Goal: Task Accomplishment & Management: Complete application form

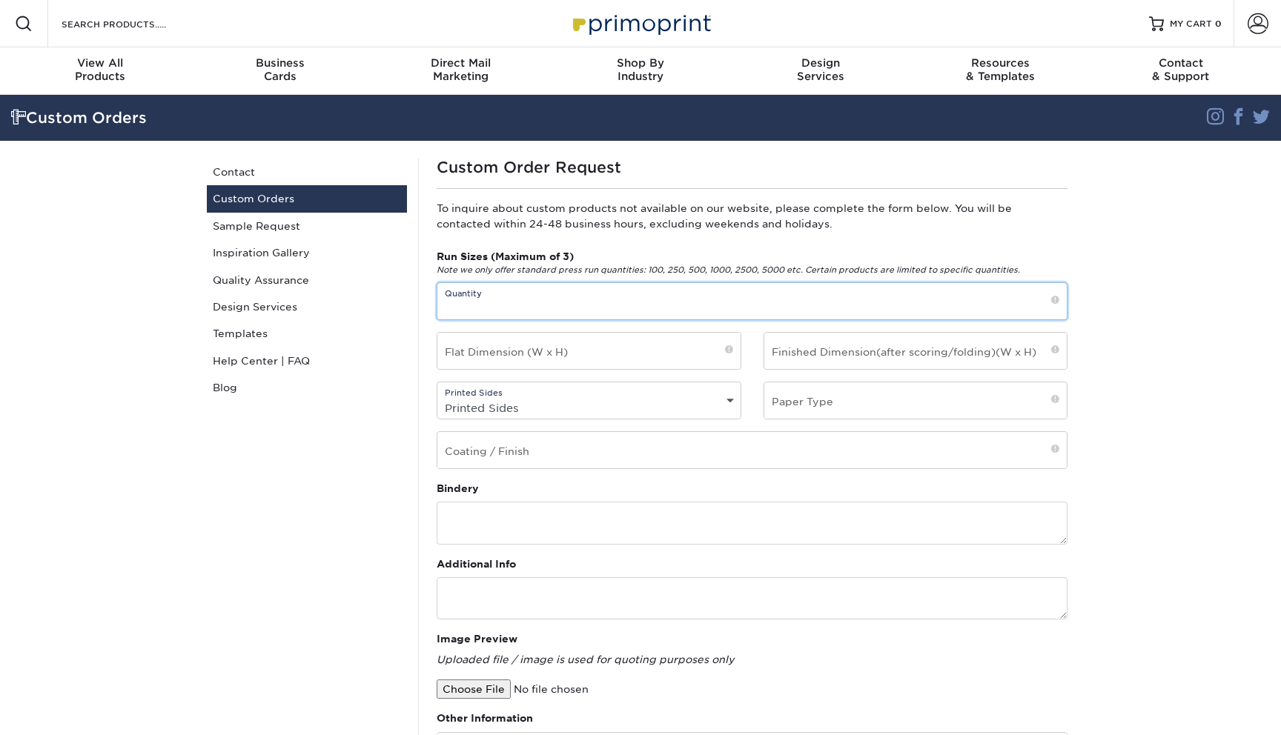
click at [495, 308] on input "text" at bounding box center [751, 301] width 629 height 36
type input "100"
click at [546, 347] on input "text" at bounding box center [588, 351] width 303 height 36
click at [910, 346] on input "text" at bounding box center [915, 351] width 303 height 36
click at [637, 361] on input "text" at bounding box center [588, 351] width 303 height 36
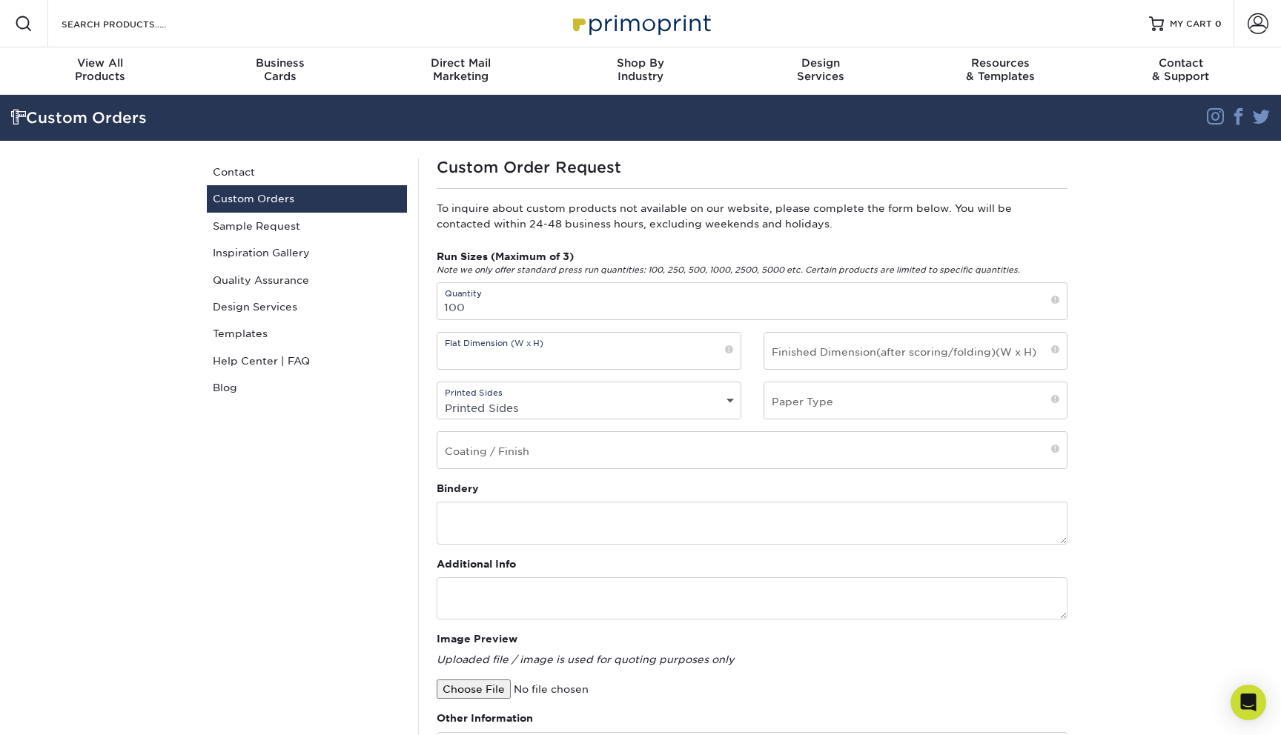
click at [637, 420] on div "Run Sizes (Maximum of 3) Note we only offer standard press run quantities: 100,…" at bounding box center [751, 365] width 653 height 232
click at [637, 398] on select "Printed Sides 4/0 - Single Sided 4/4 - Double Sided" at bounding box center [588, 407] width 303 height 21
select select "4/4 - Double Sided"
click at [849, 392] on input "text" at bounding box center [915, 400] width 303 height 36
type input "4"
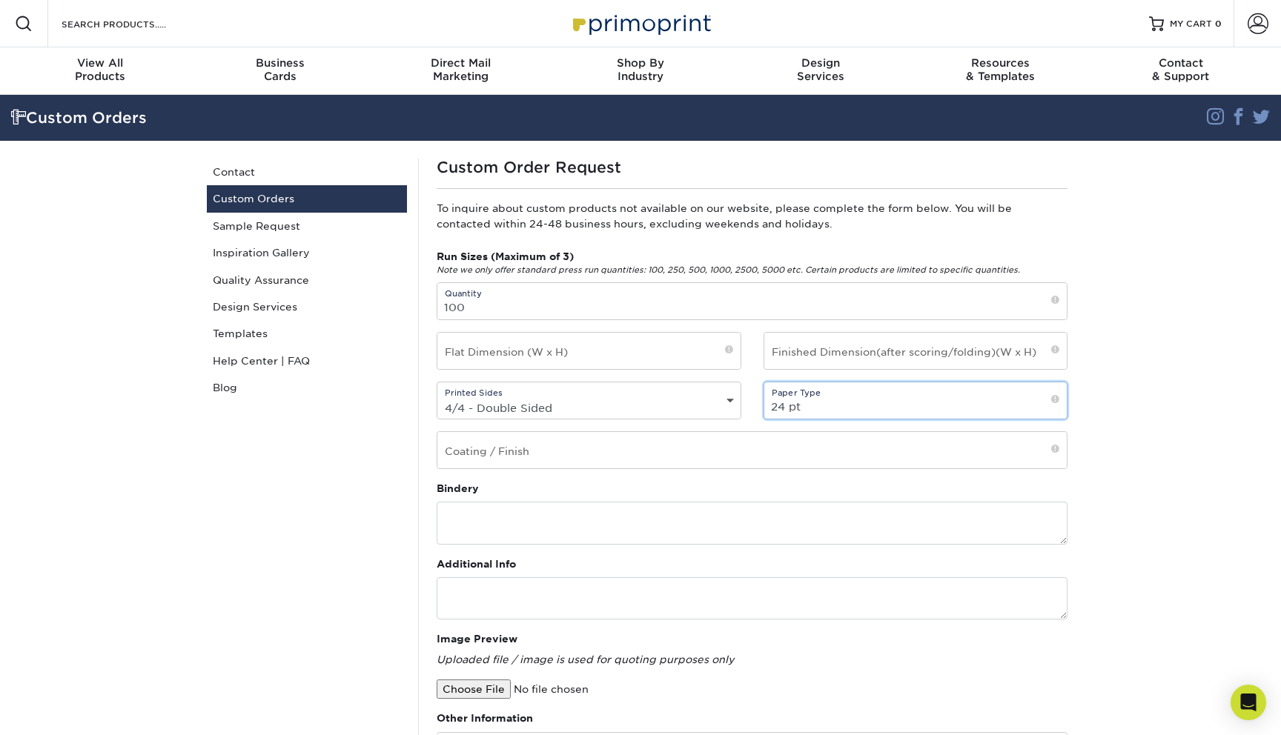
type input "24 pt"
click at [846, 451] on input "text" at bounding box center [751, 450] width 629 height 36
type input "Soft Touch"
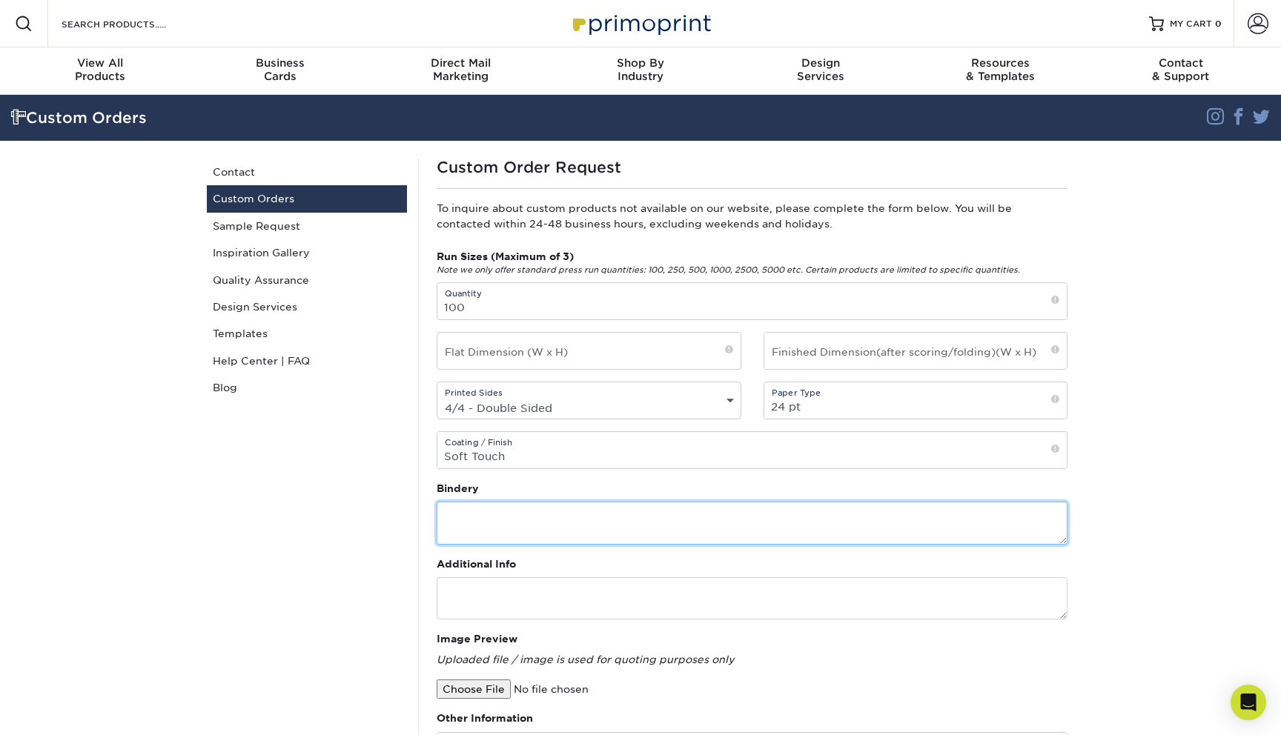
click at [838, 514] on textarea at bounding box center [752, 523] width 631 height 42
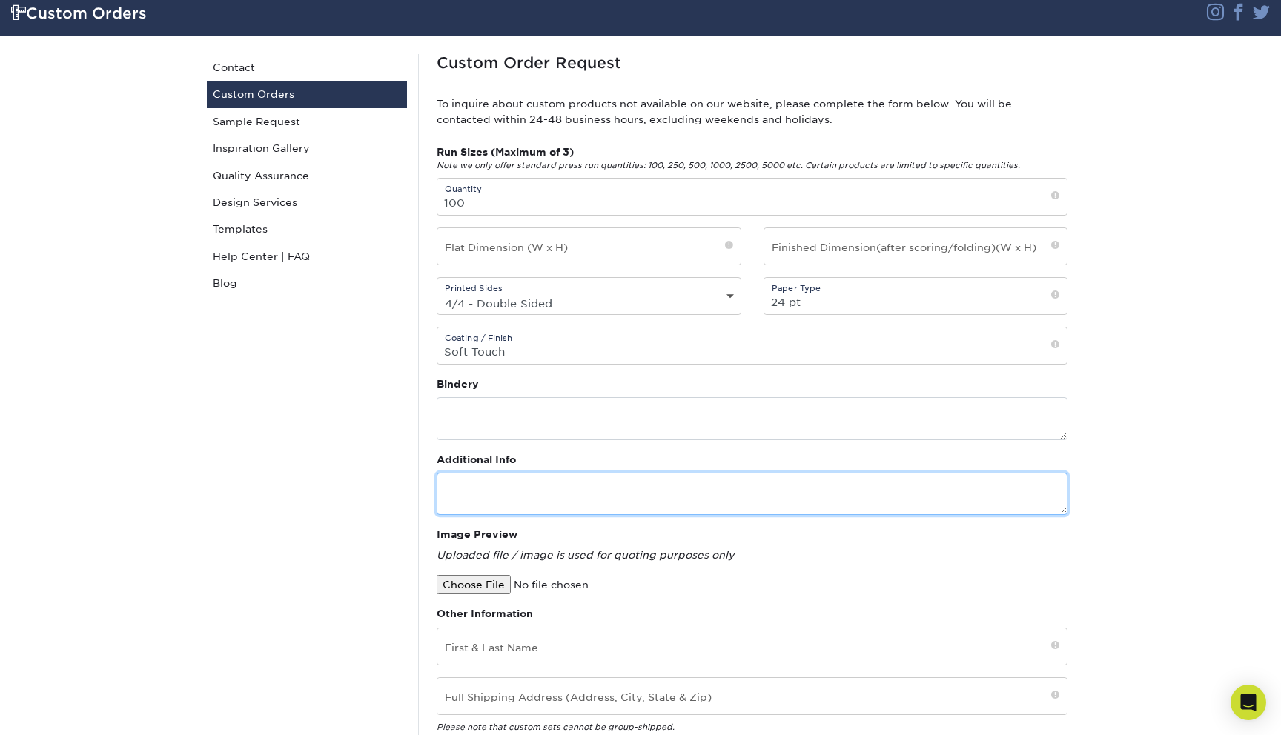
click at [866, 480] on textarea at bounding box center [752, 494] width 631 height 42
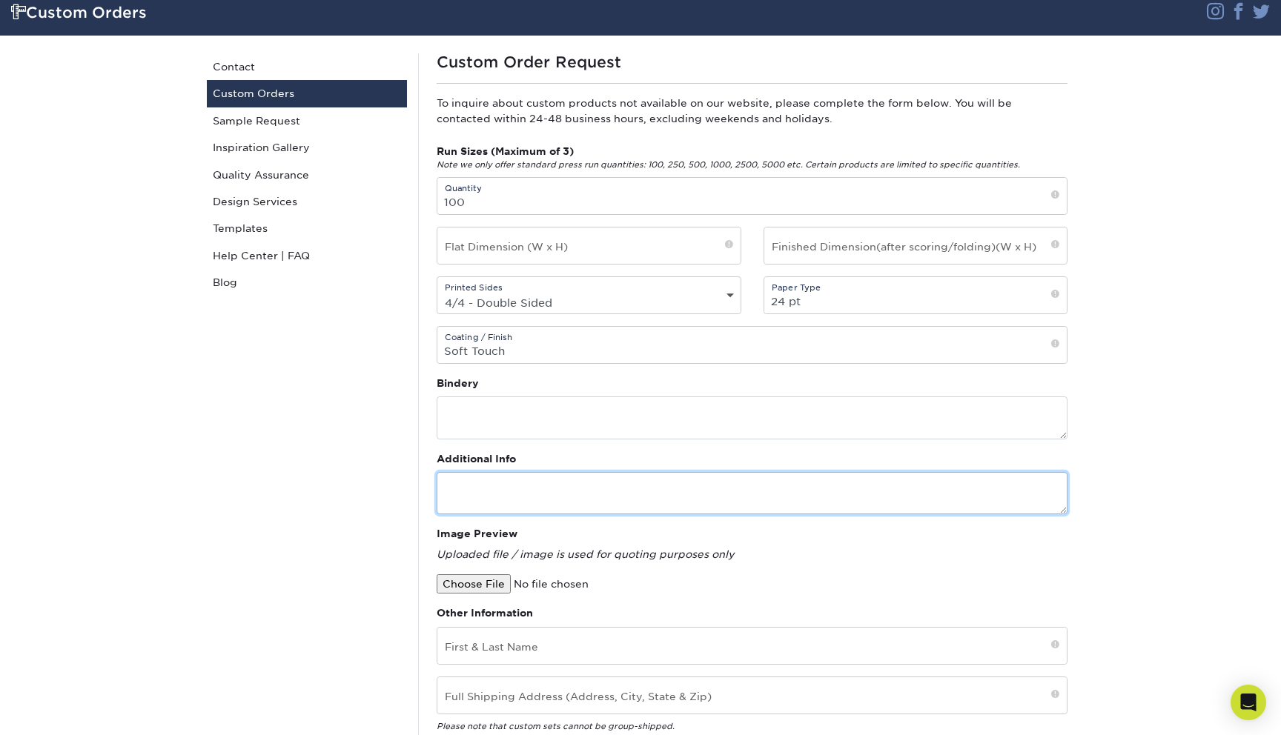
scroll to position [103, 0]
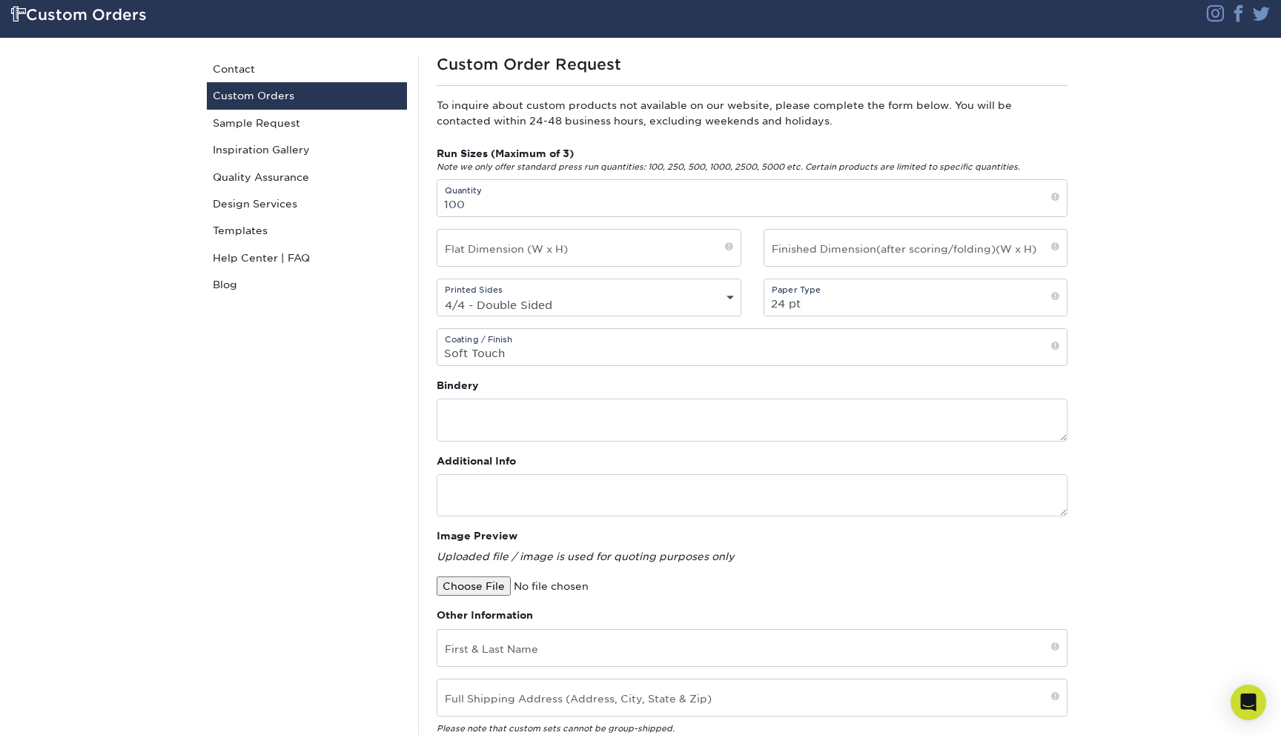
click at [553, 220] on div "Run Sizes (Maximum of 3) Note we only offer standard press run quantities: 100,…" at bounding box center [751, 262] width 653 height 232
click at [548, 205] on input "100" at bounding box center [751, 198] width 629 height 36
type input "100 / 250"
click at [624, 260] on input "text" at bounding box center [588, 248] width 303 height 36
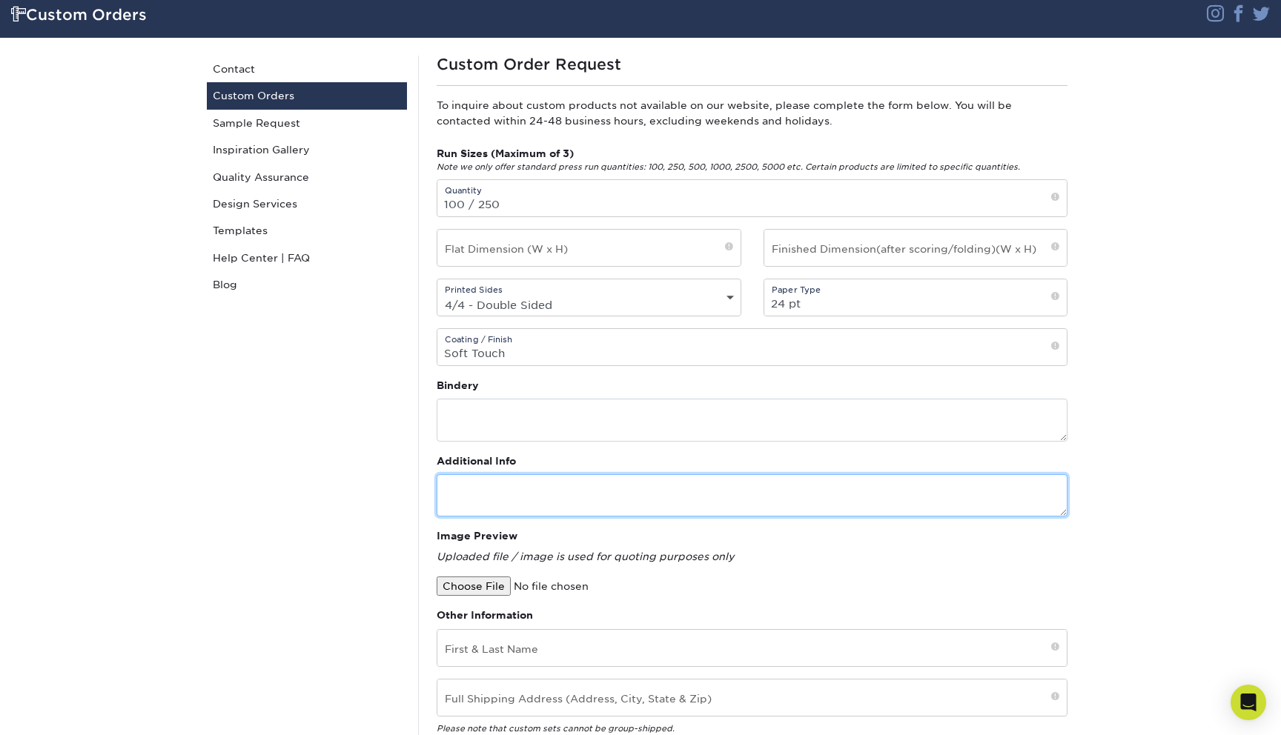
click at [502, 508] on textarea at bounding box center [752, 495] width 631 height 42
paste textarea "[URL][DOMAIN_NAME]"
type textarea "[URL][DOMAIN_NAME]"
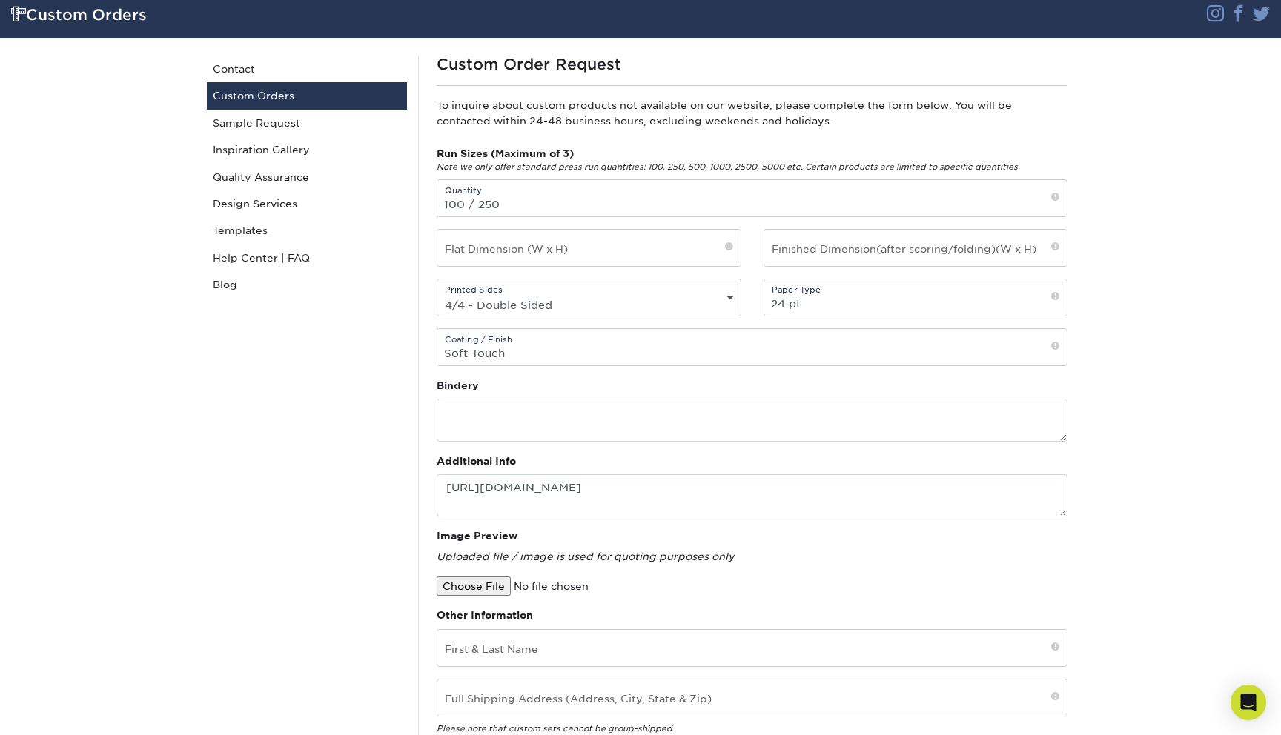
click at [571, 300] on select "Printed Sides 4/0 - Single Sided 4/4 - Double Sided" at bounding box center [588, 304] width 303 height 21
click at [883, 248] on input "text" at bounding box center [915, 248] width 303 height 36
type input "2" x 3.5" - Standard"
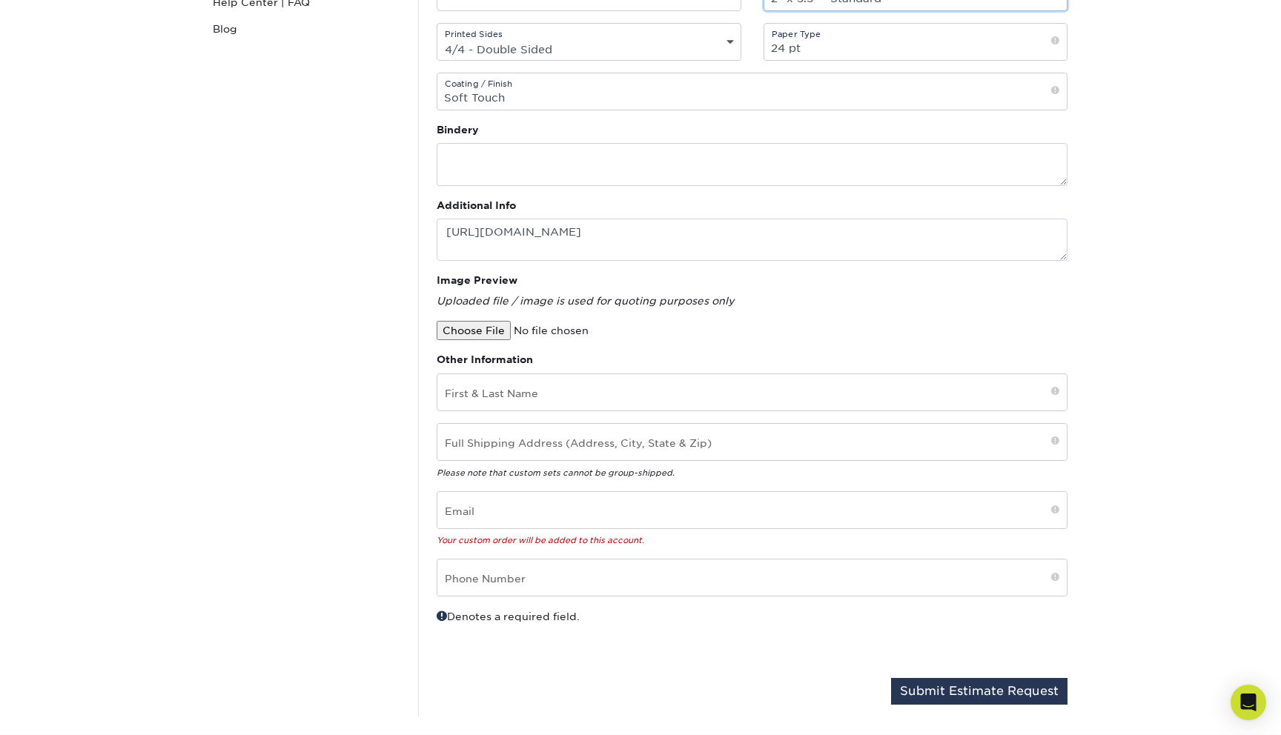
scroll to position [360, 0]
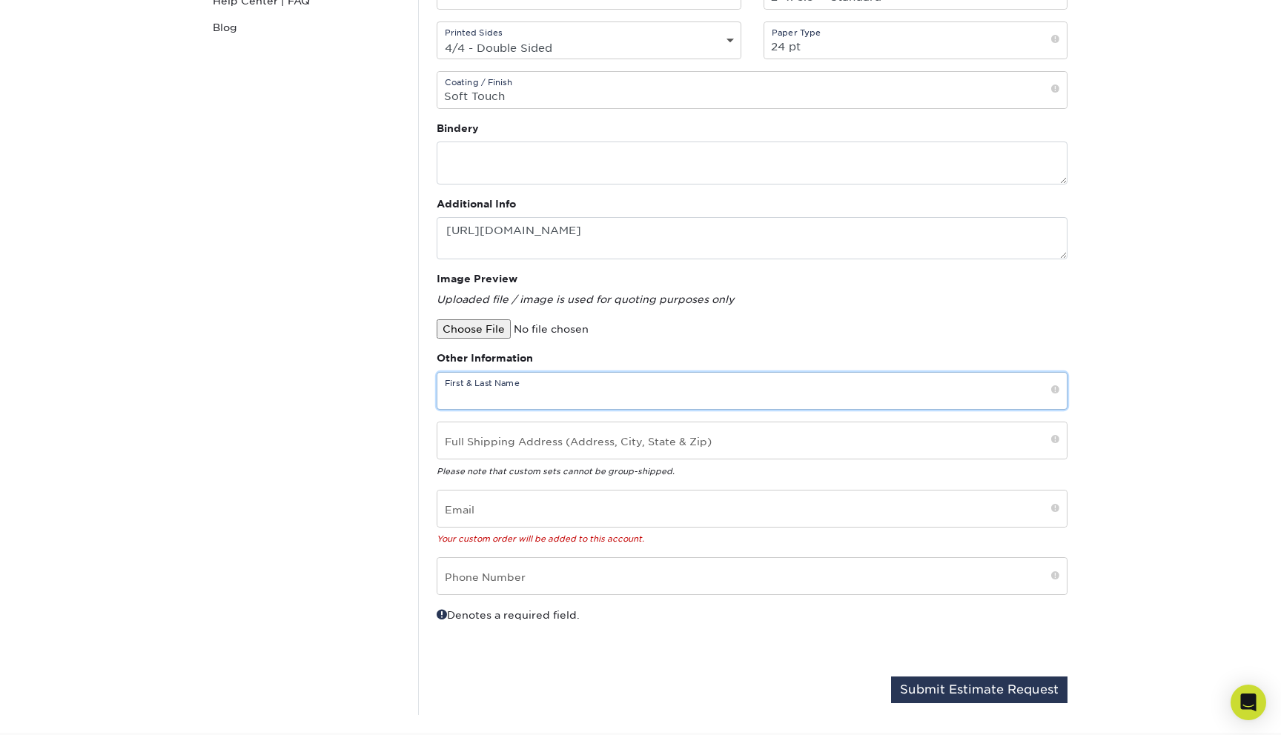
click at [649, 400] on input "text" at bounding box center [751, 391] width 629 height 36
type input "[PERSON_NAME]"
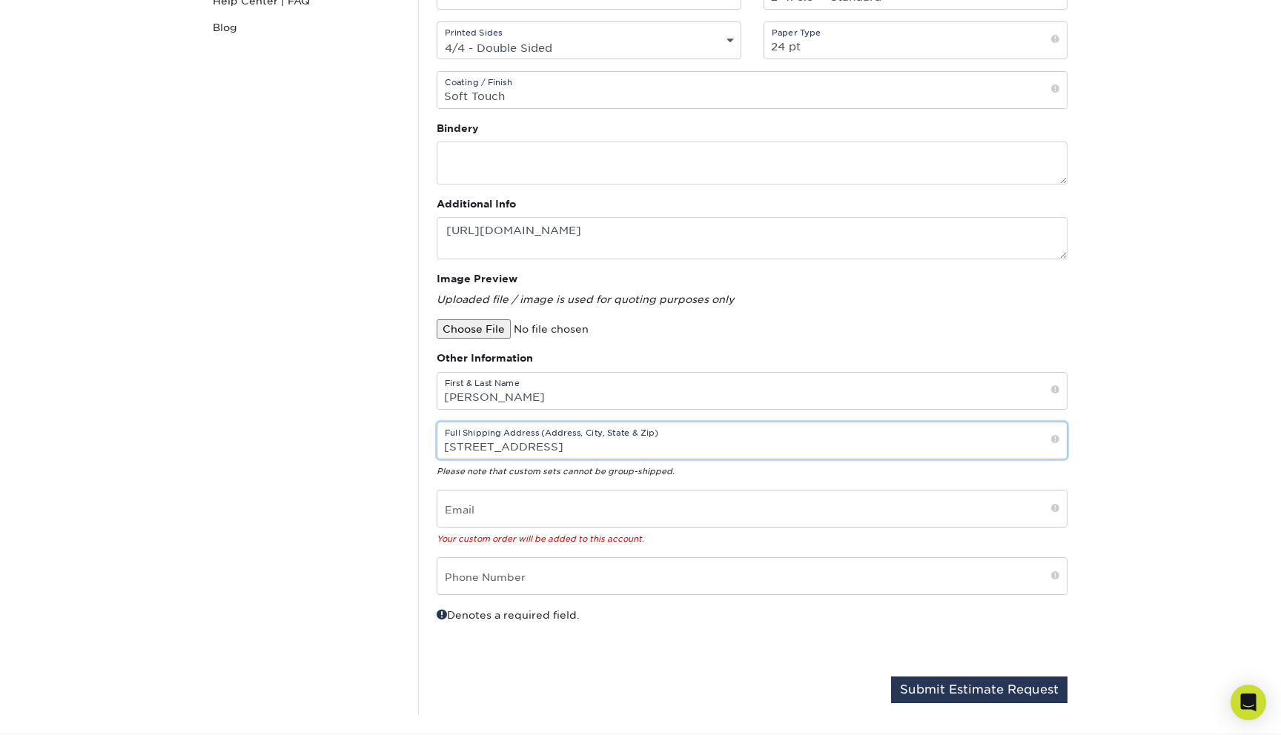
type input "[STREET_ADDRESS]"
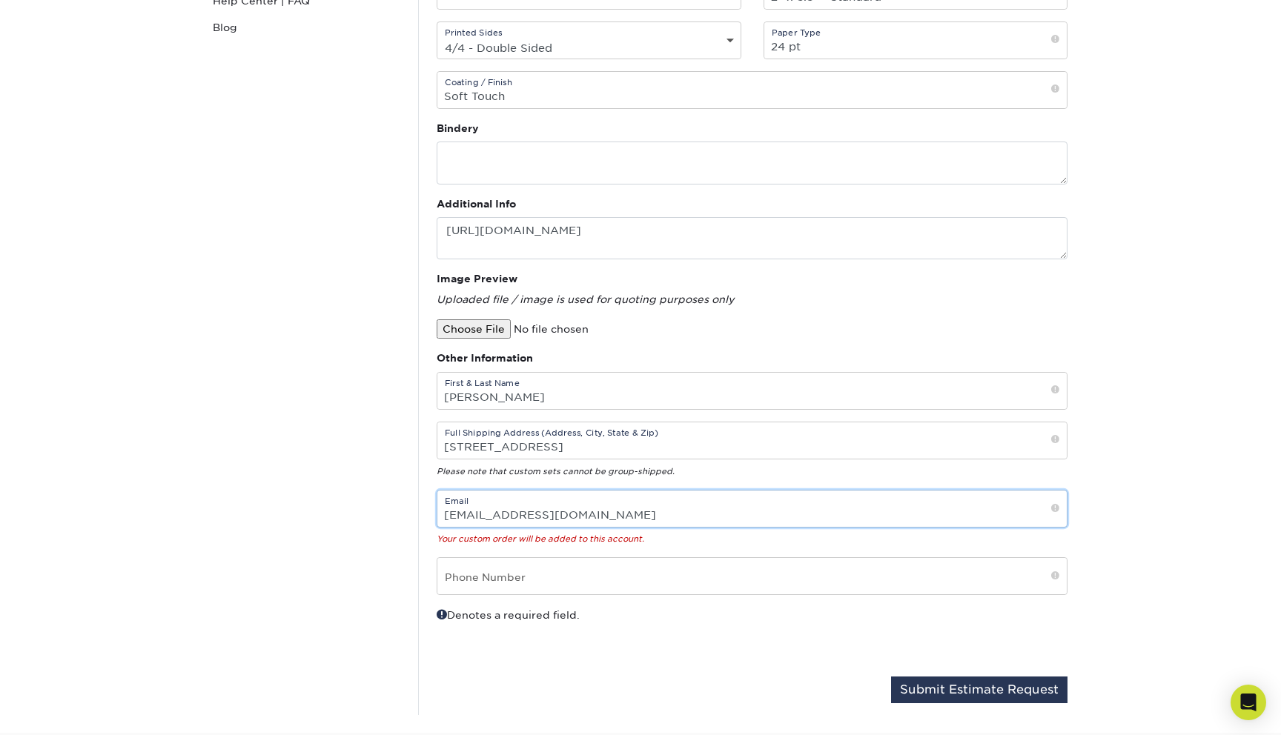
type input "[EMAIL_ADDRESS][DOMAIN_NAME]"
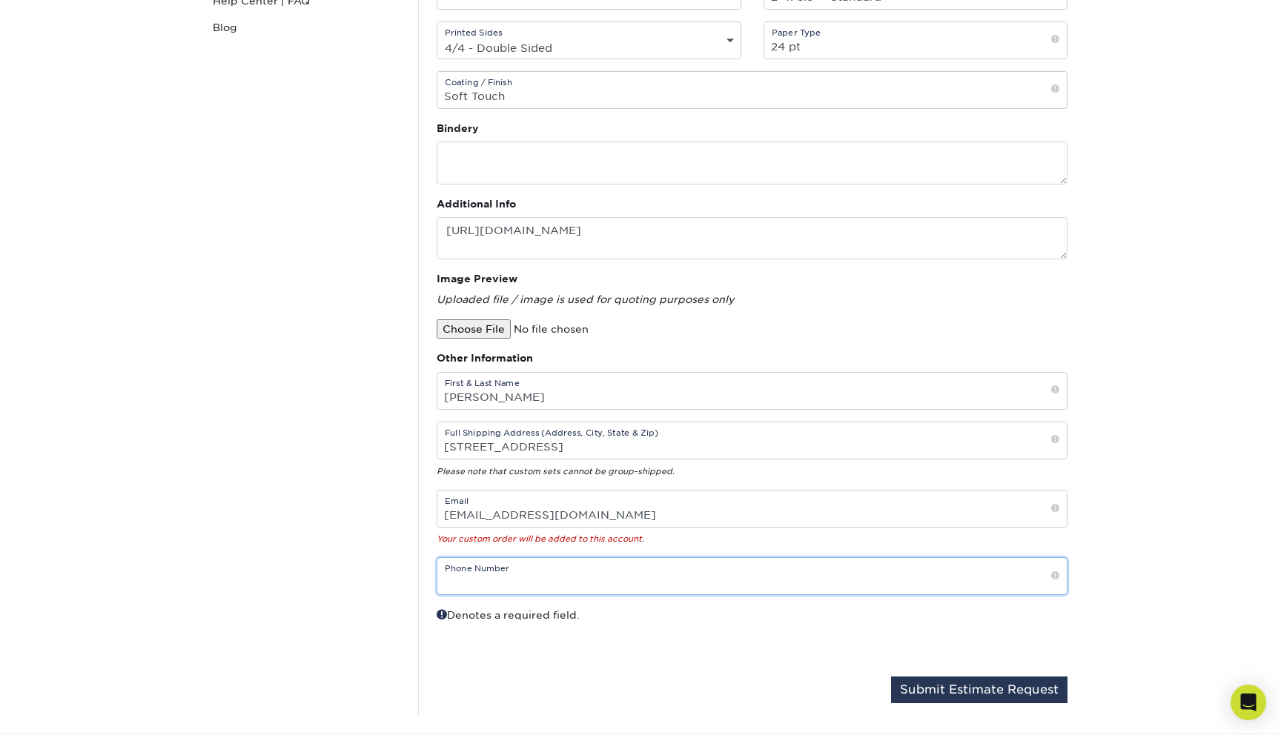
click at [539, 586] on input "text" at bounding box center [751, 576] width 629 height 36
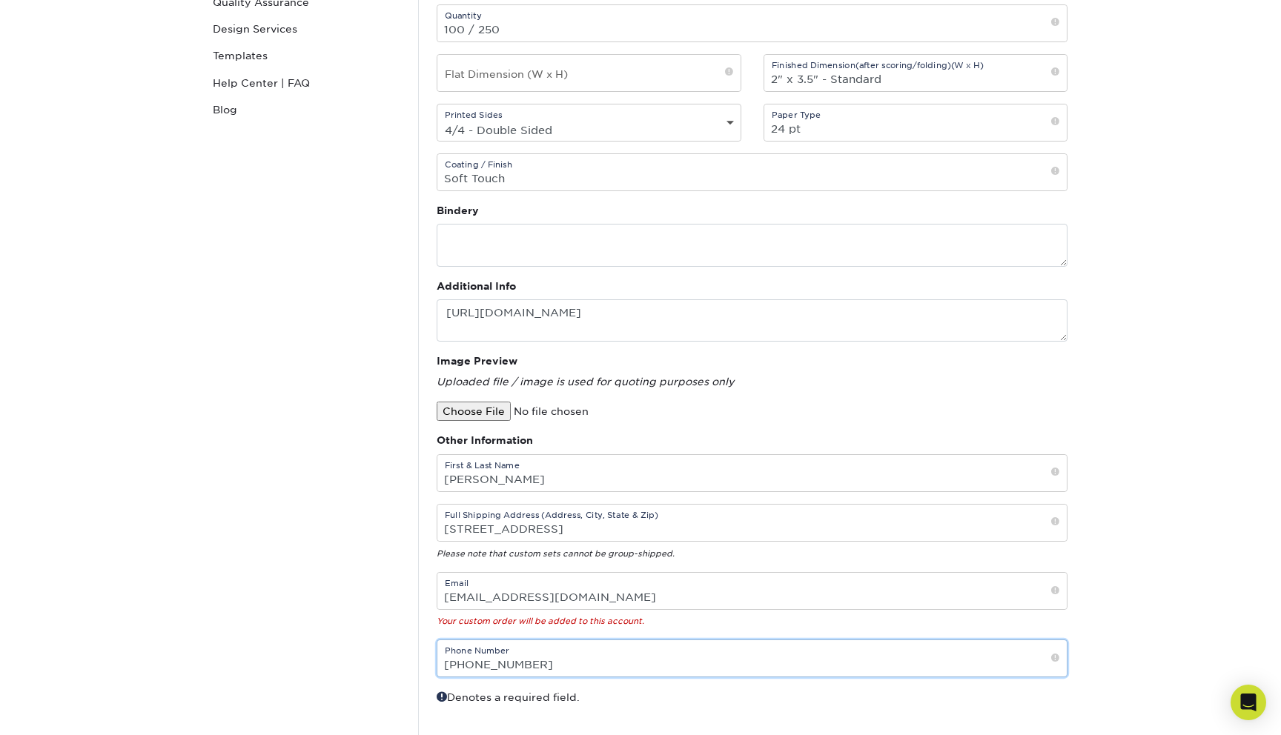
scroll to position [250, 0]
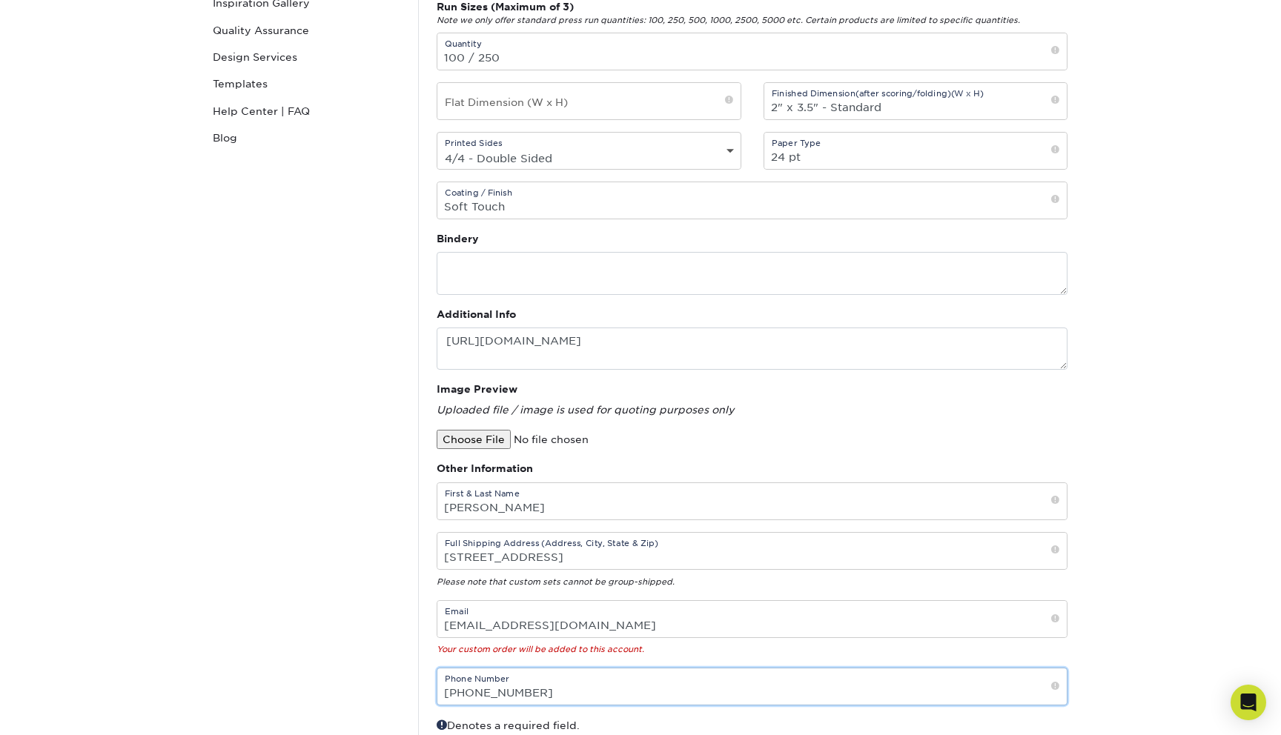
type input "[PHONE_NUMBER]"
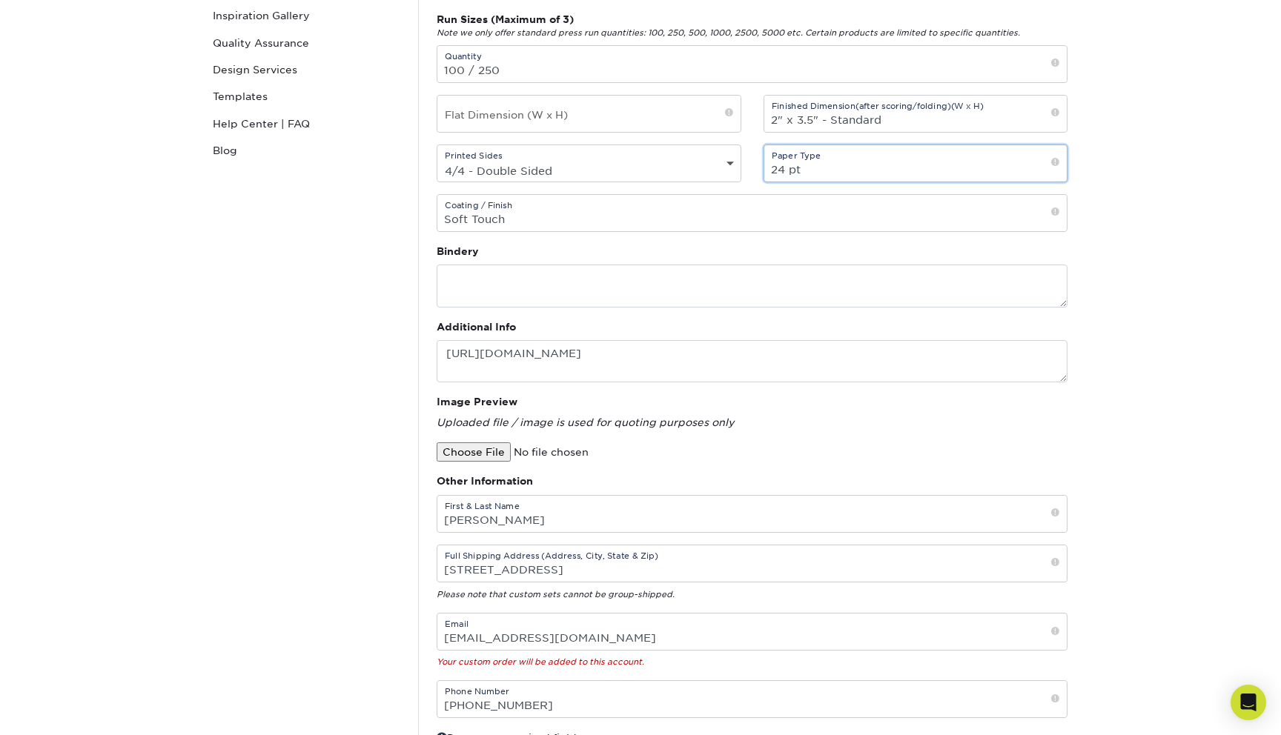
click at [906, 170] on input "24 pt" at bounding box center [915, 163] width 303 height 36
click at [829, 170] on input "24 pt" at bounding box center [915, 163] width 303 height 36
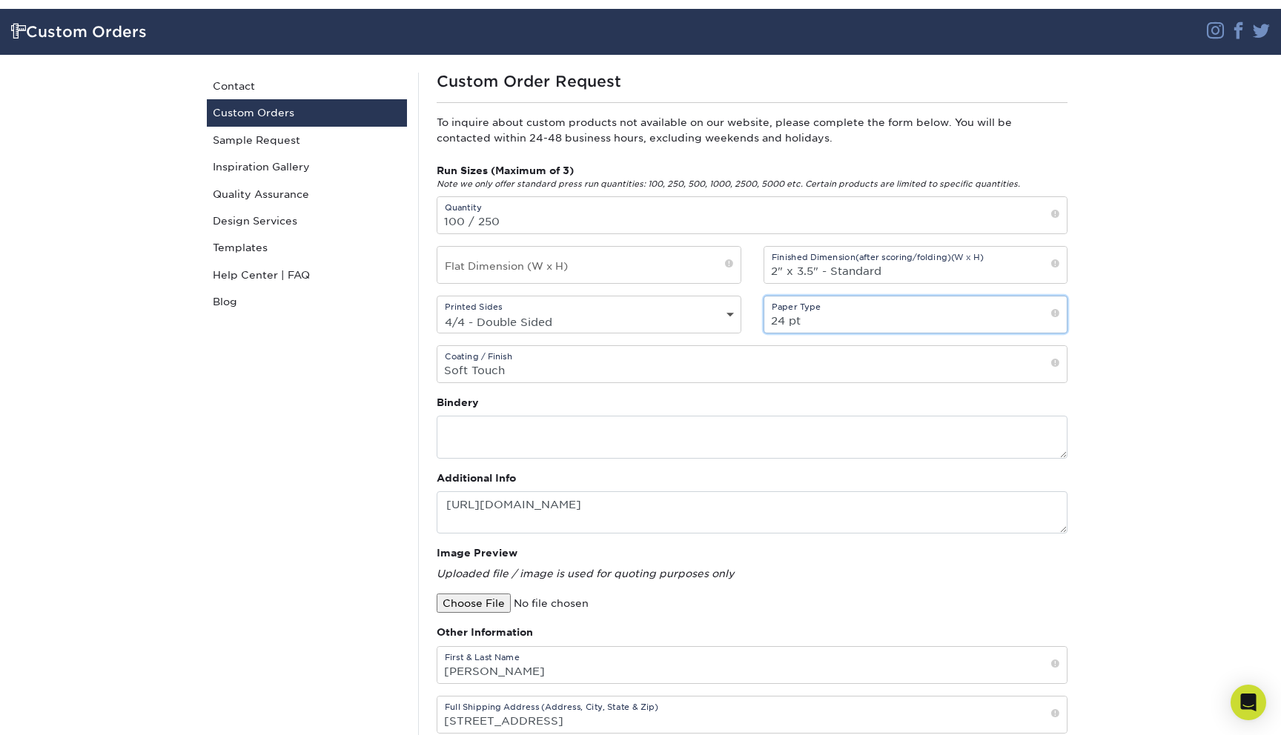
scroll to position [0, 0]
drag, startPoint x: 825, startPoint y: 325, endPoint x: 755, endPoint y: 325, distance: 70.4
click at [755, 325] on div "Paper Type 24 pt" at bounding box center [915, 315] width 327 height 38
type input "Velvet / Soft Touch"
click at [660, 363] on input "Soft Touch" at bounding box center [751, 364] width 629 height 36
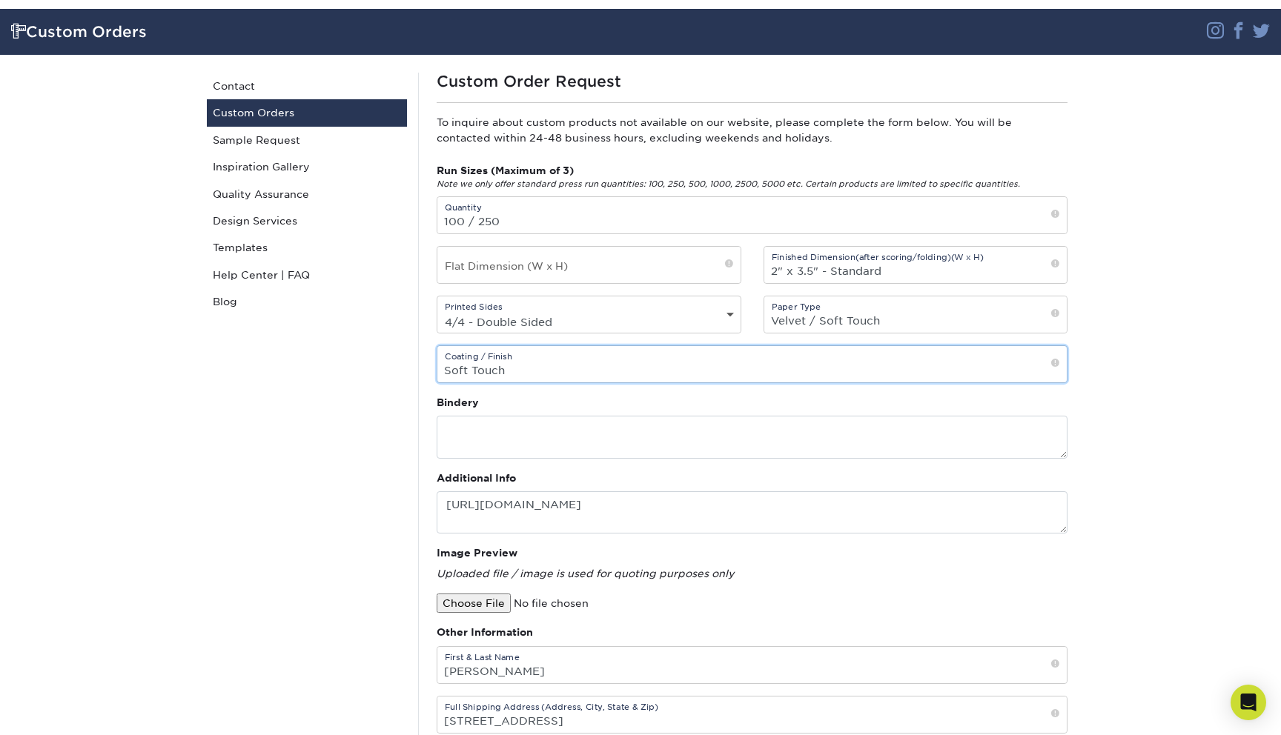
click at [645, 370] on input "Soft Touch" at bounding box center [751, 364] width 629 height 36
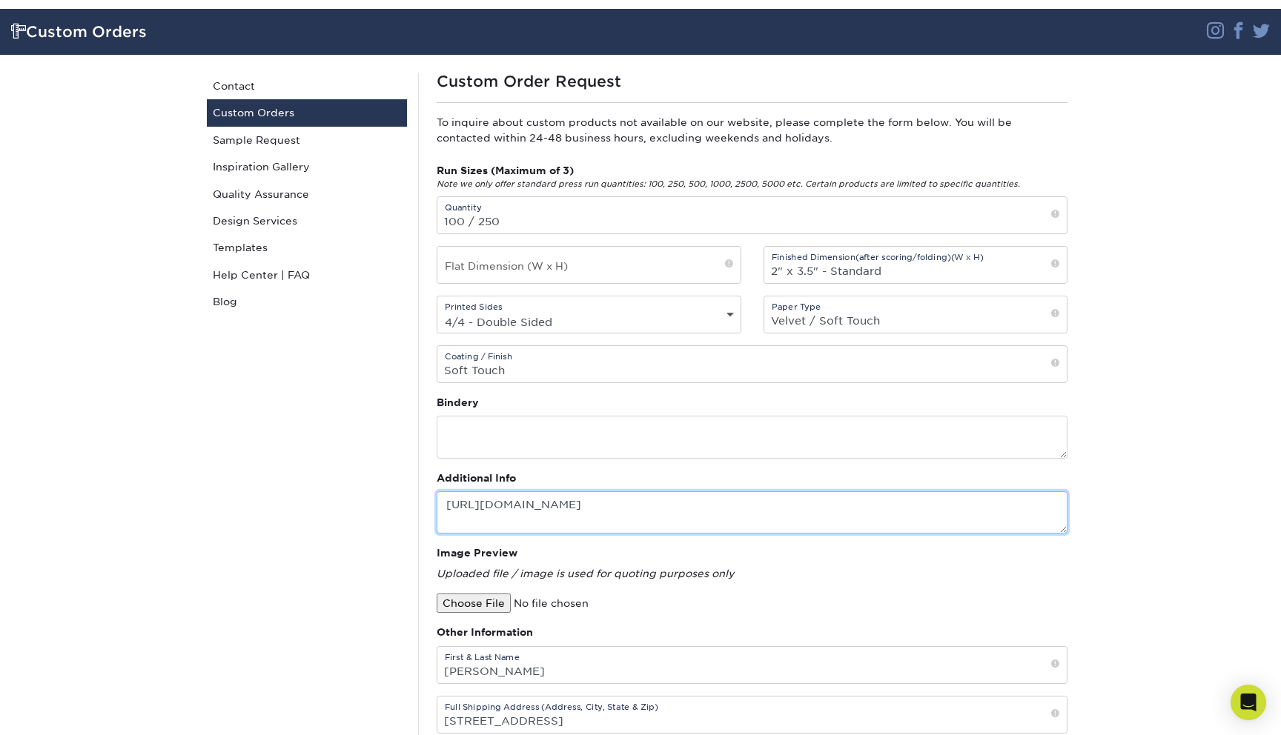
click at [766, 504] on textarea "[URL][DOMAIN_NAME]" at bounding box center [752, 512] width 631 height 42
type textarea "[URL][DOMAIN_NAME] 24 pt cards Raised UV"
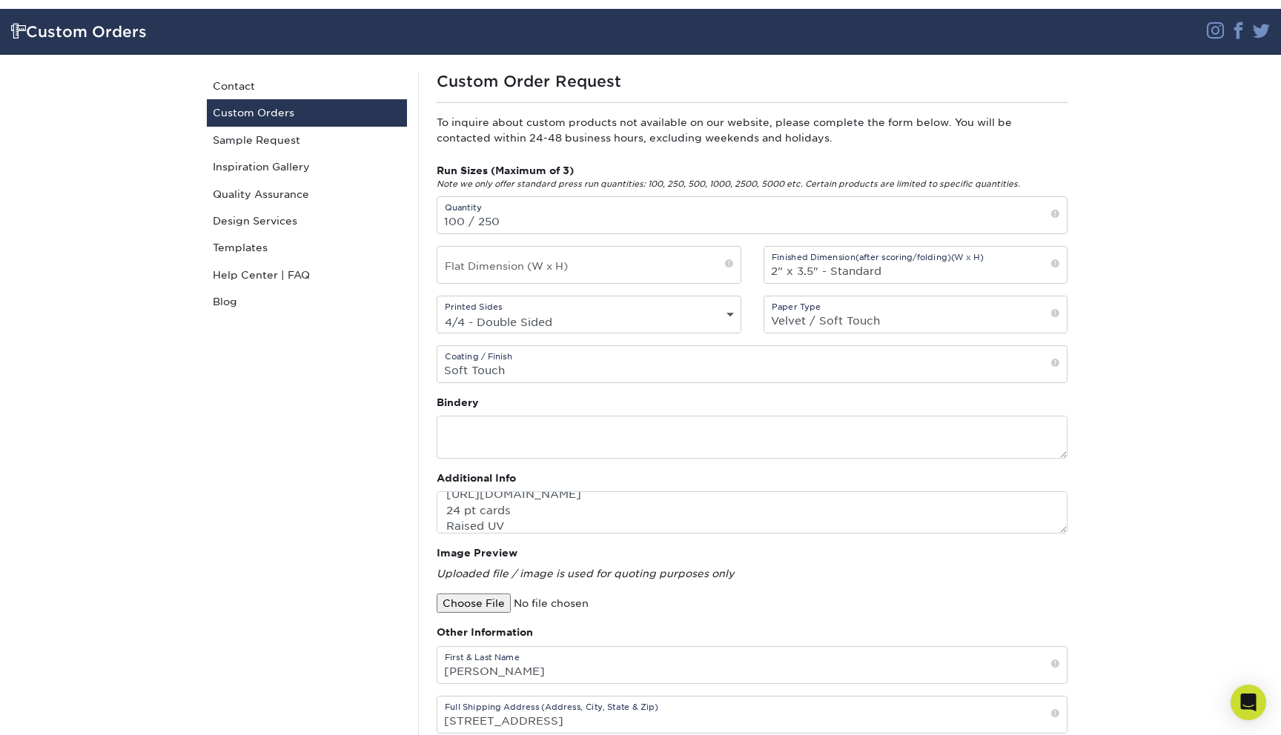
click at [494, 606] on input "file" at bounding box center [563, 603] width 252 height 19
click at [489, 609] on input "file" at bounding box center [563, 603] width 252 height 19
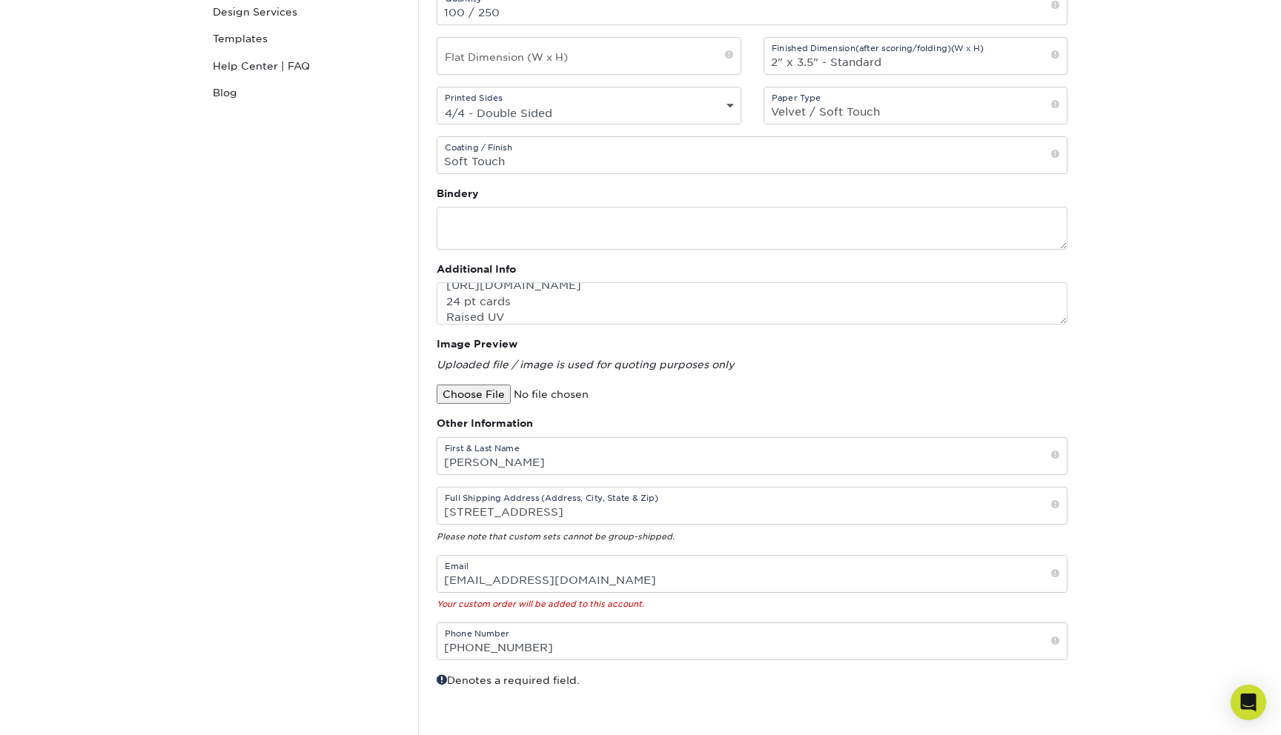
scroll to position [301, 0]
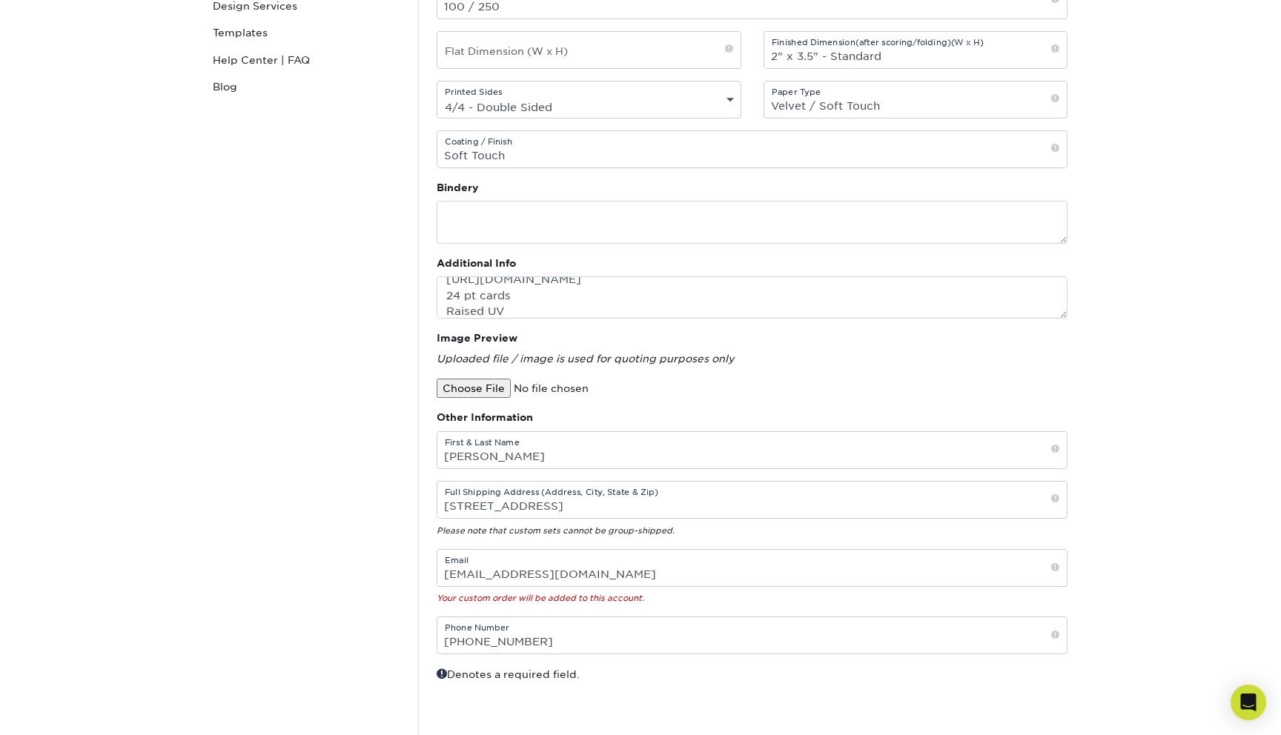
click at [483, 388] on input "file" at bounding box center [563, 388] width 252 height 19
click at [494, 386] on input "file" at bounding box center [563, 388] width 252 height 19
type input "C:\fakepath\PrimoPrint 3.5x2 of Loblolly Business Cards 2024 (3).pdf"
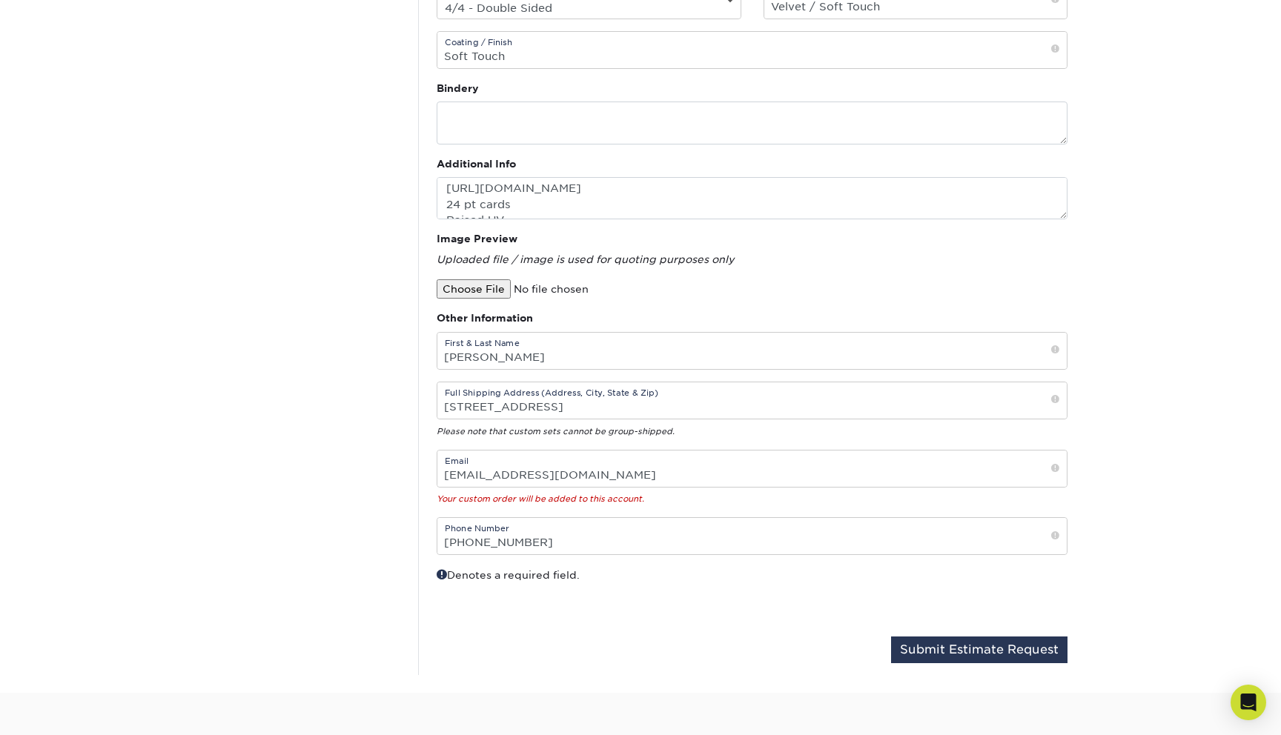
scroll to position [212, 0]
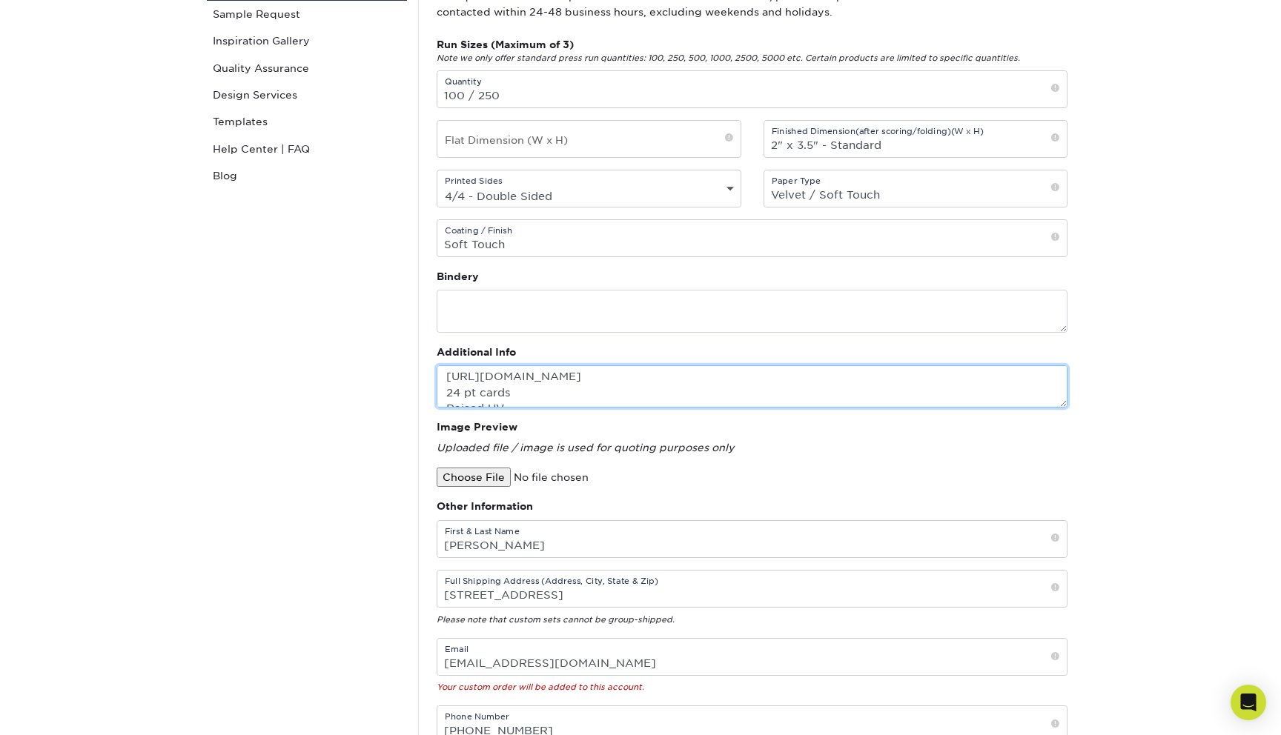
click at [561, 395] on textarea "[URL][DOMAIN_NAME] 24 pt cards Raised UV" at bounding box center [752, 386] width 631 height 42
click at [553, 385] on textarea "[URL][DOMAIN_NAME] 24 pt cards Raised UV" at bounding box center [752, 386] width 631 height 42
click at [550, 392] on textarea "[URL][DOMAIN_NAME] 24 pt cards Raised UV" at bounding box center [752, 386] width 631 height 42
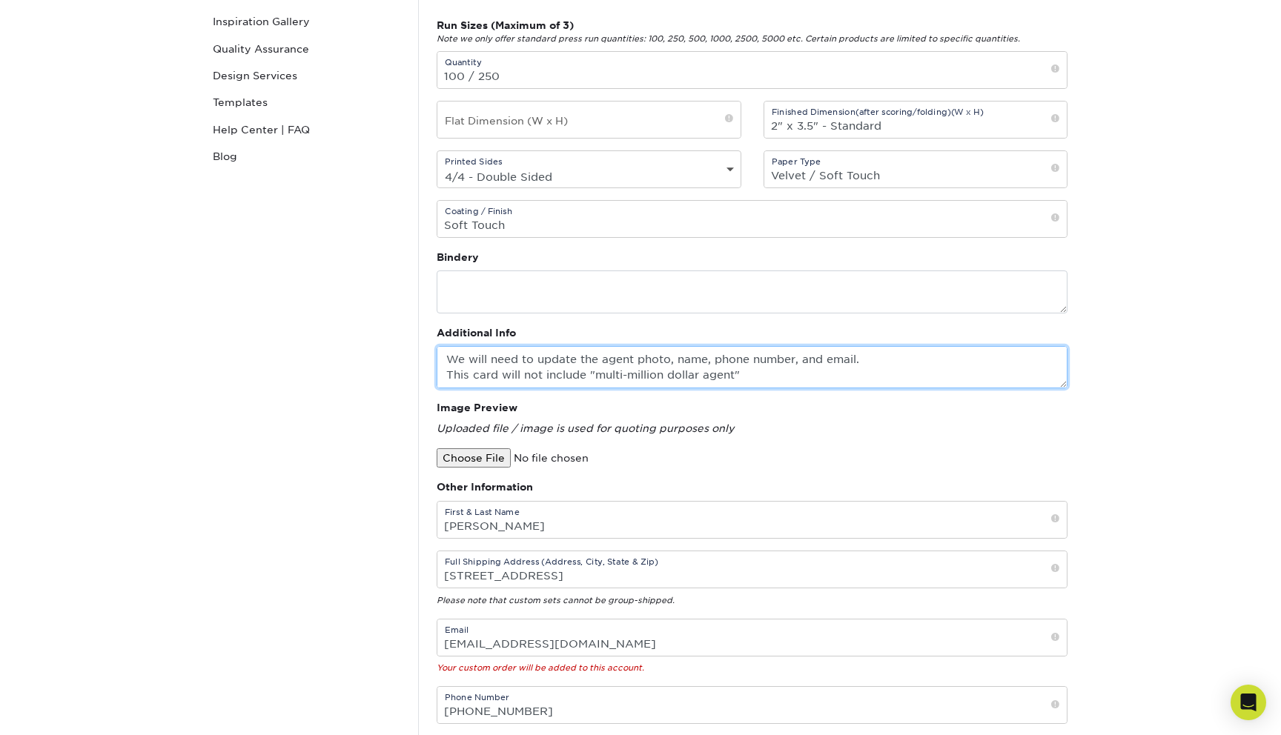
scroll to position [225, 0]
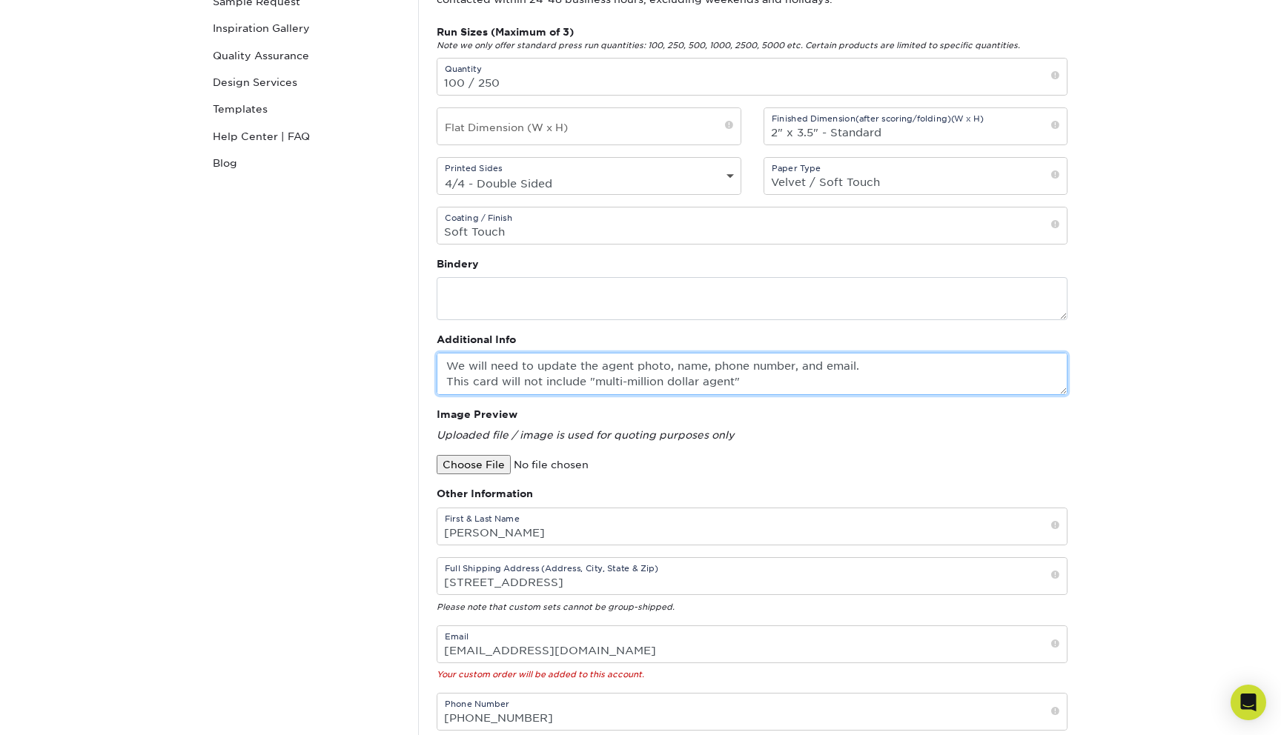
drag, startPoint x: 647, startPoint y: 370, endPoint x: 648, endPoint y: 393, distance: 23.0
click at [648, 393] on textarea "[URL][DOMAIN_NAME] 24 pt cards Raised UV We will need to update the agent photo…" at bounding box center [752, 374] width 631 height 42
click at [684, 364] on textarea "[URL][DOMAIN_NAME] 24 pt cards Raised UV We will need to update the agent photo…" at bounding box center [752, 374] width 631 height 42
click at [736, 376] on textarea "[URL][DOMAIN_NAME] 24 pt cards Raised UV We will need to update the agent photo…" at bounding box center [752, 374] width 631 height 42
click at [755, 380] on textarea "[URL][DOMAIN_NAME] 24 pt cards Raised UV We will need to update the agent photo…" at bounding box center [752, 374] width 631 height 42
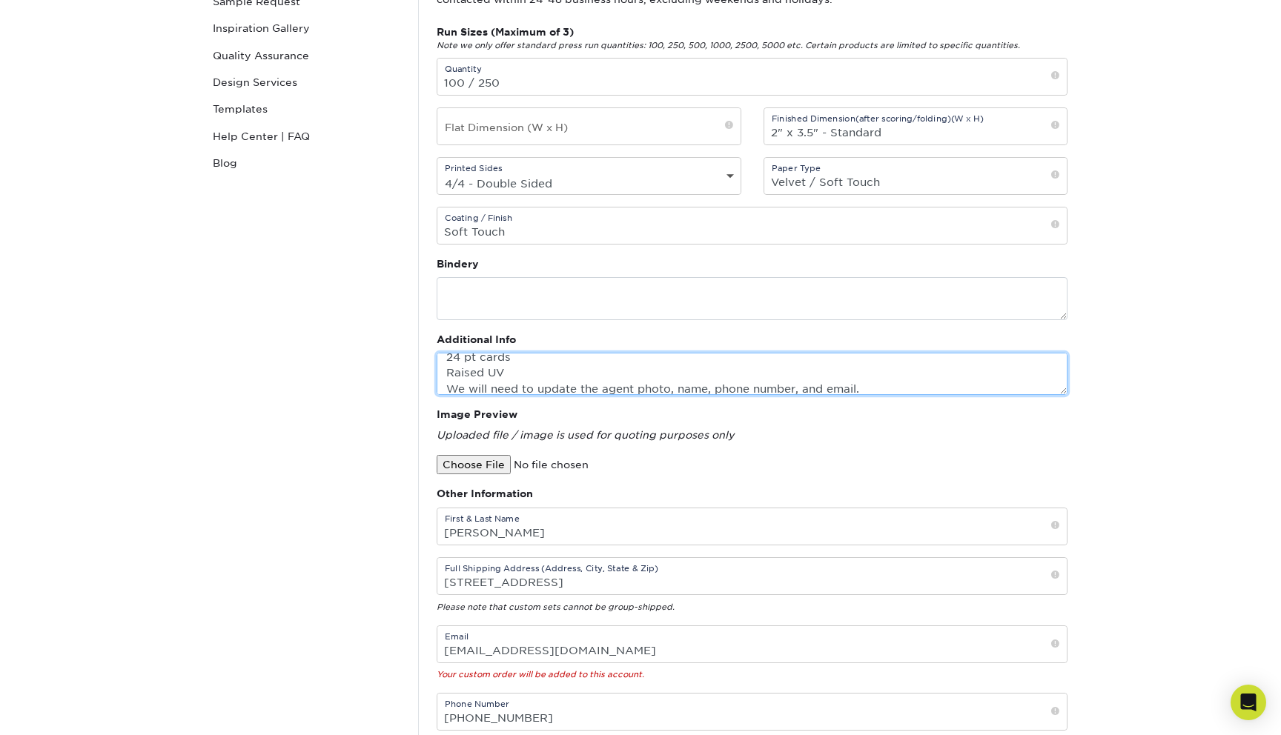
scroll to position [29, 0]
click at [649, 363] on textarea "[URL][DOMAIN_NAME] 24 pt cards Raised UV We will need to update the agent photo…" at bounding box center [752, 374] width 631 height 42
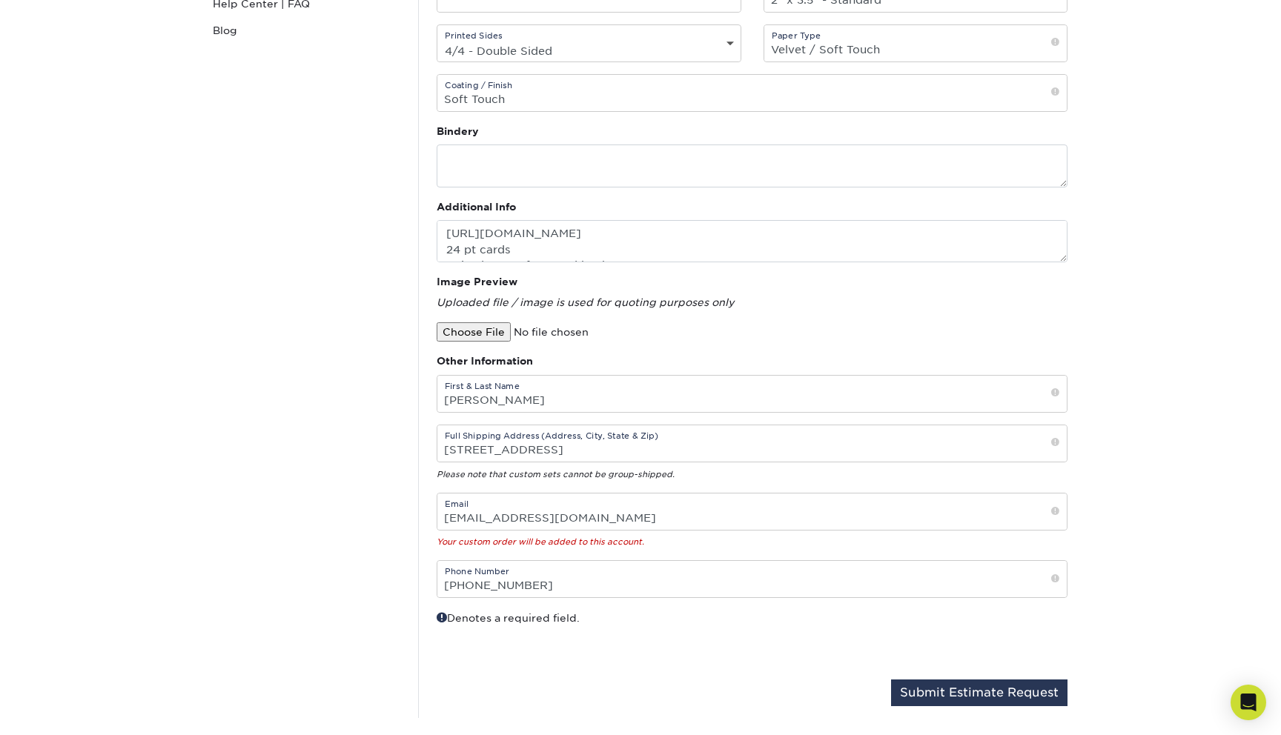
scroll to position [48, 0]
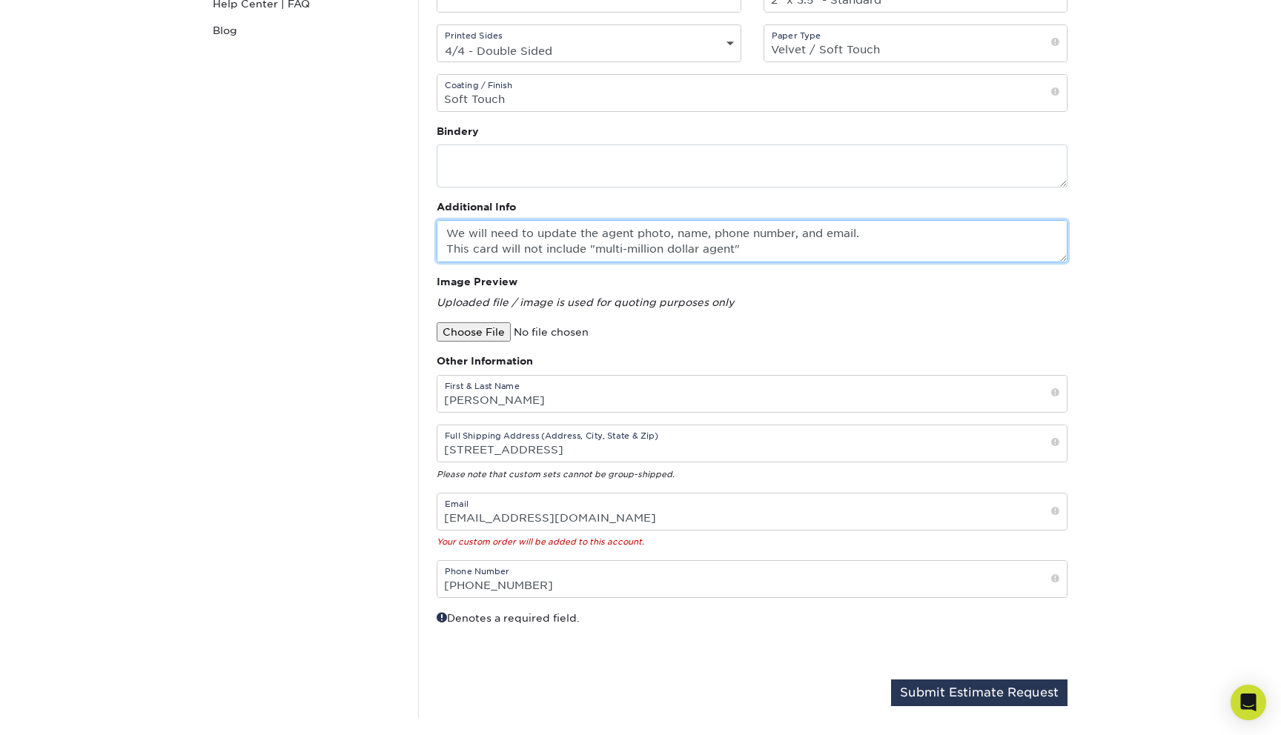
click at [872, 236] on textarea "[URL][DOMAIN_NAME] 24 pt cards Raised UV on front and back We will need to upda…" at bounding box center [752, 241] width 631 height 42
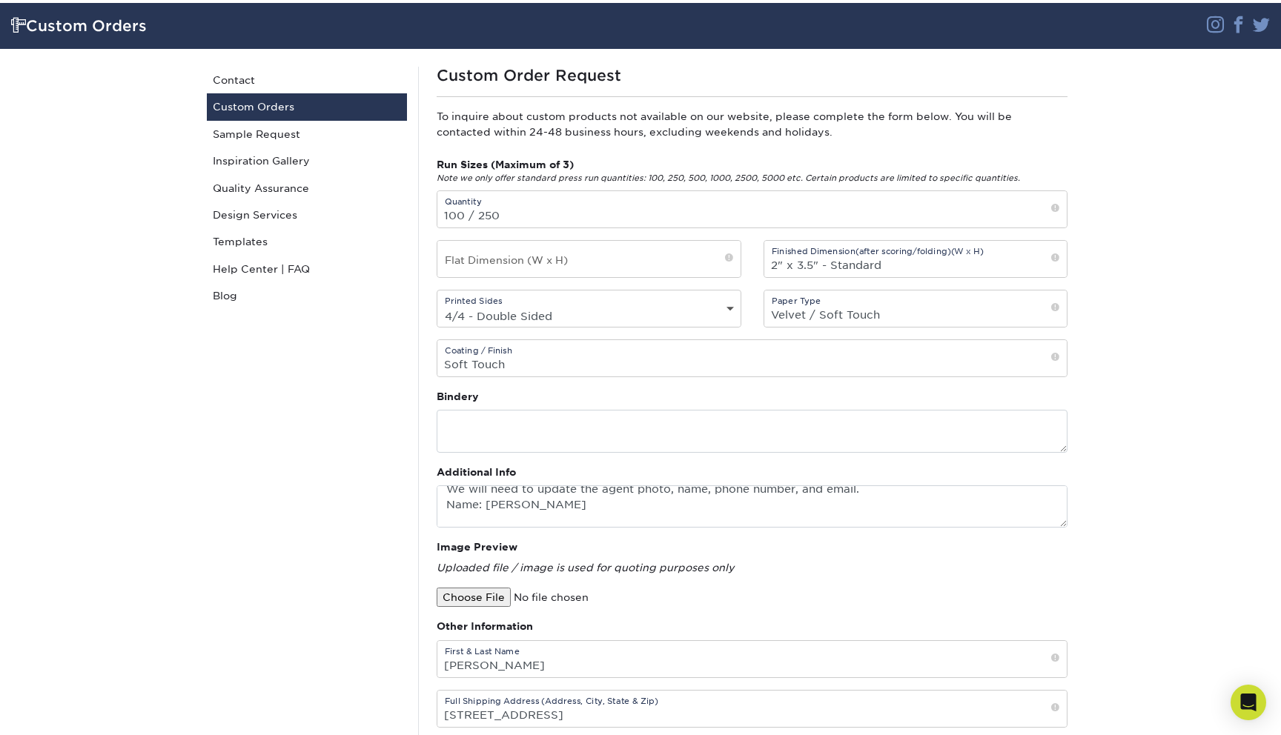
scroll to position [93, 0]
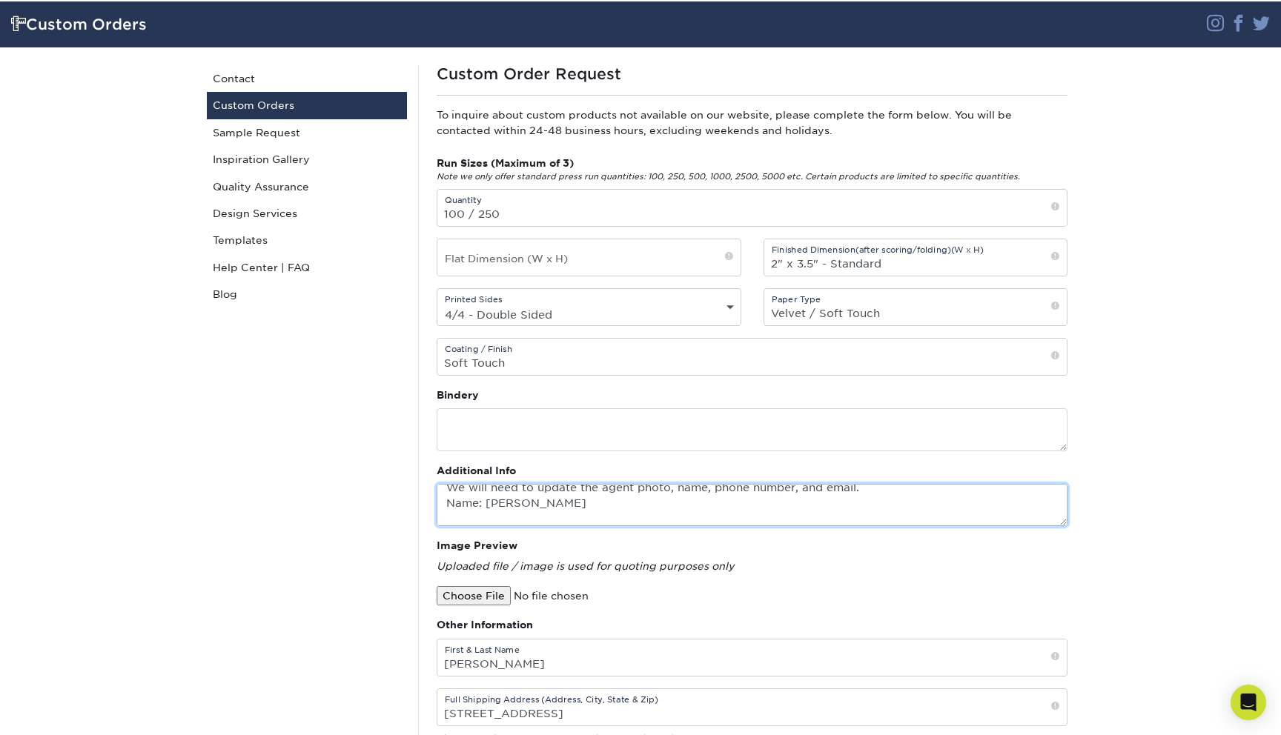
click at [523, 503] on textarea "[URL][DOMAIN_NAME] 24 pt cards Raised UV on front and back We will need to upda…" at bounding box center [752, 505] width 631 height 42
click at [595, 505] on textarea "[URL][DOMAIN_NAME] 24 pt cards Raised UV on front and back We will need to upda…" at bounding box center [752, 505] width 631 height 42
type textarea "[URL][DOMAIN_NAME] 24 pt cards Raised UV on front and back We will need to upda…"
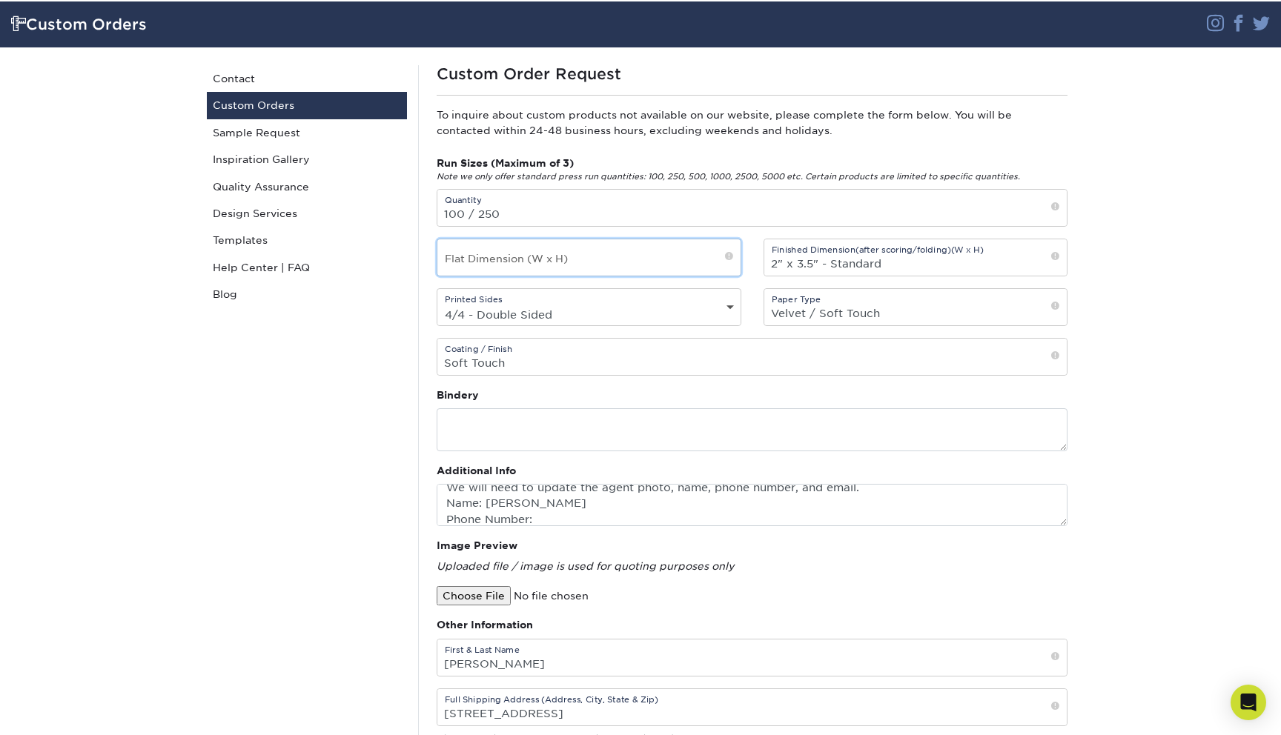
click at [505, 271] on input "text" at bounding box center [588, 257] width 303 height 36
paste input "3.75x2.25"
type input "3.75x2.25"
click at [902, 265] on input "2" x 3.5" - Standard" at bounding box center [915, 257] width 303 height 36
click at [515, 256] on input "3.75x2.25" at bounding box center [588, 257] width 303 height 36
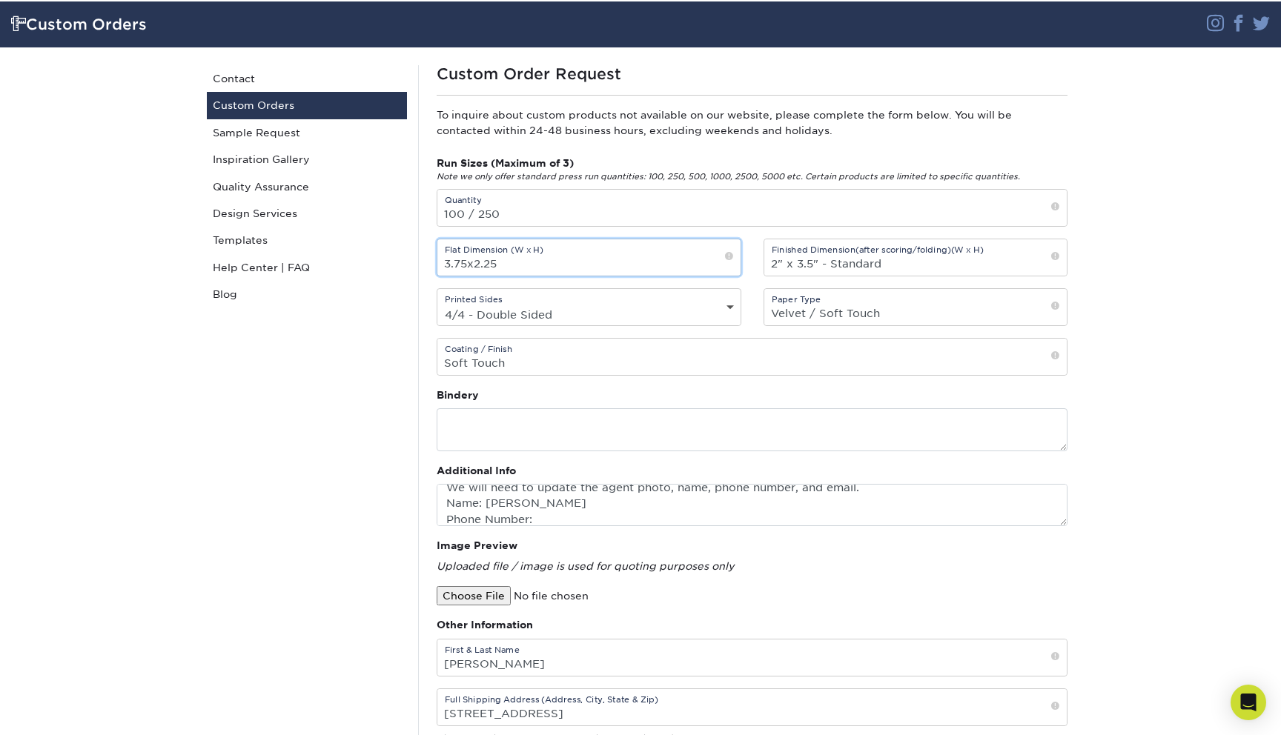
click at [515, 256] on input "3.75x2.25" at bounding box center [588, 257] width 303 height 36
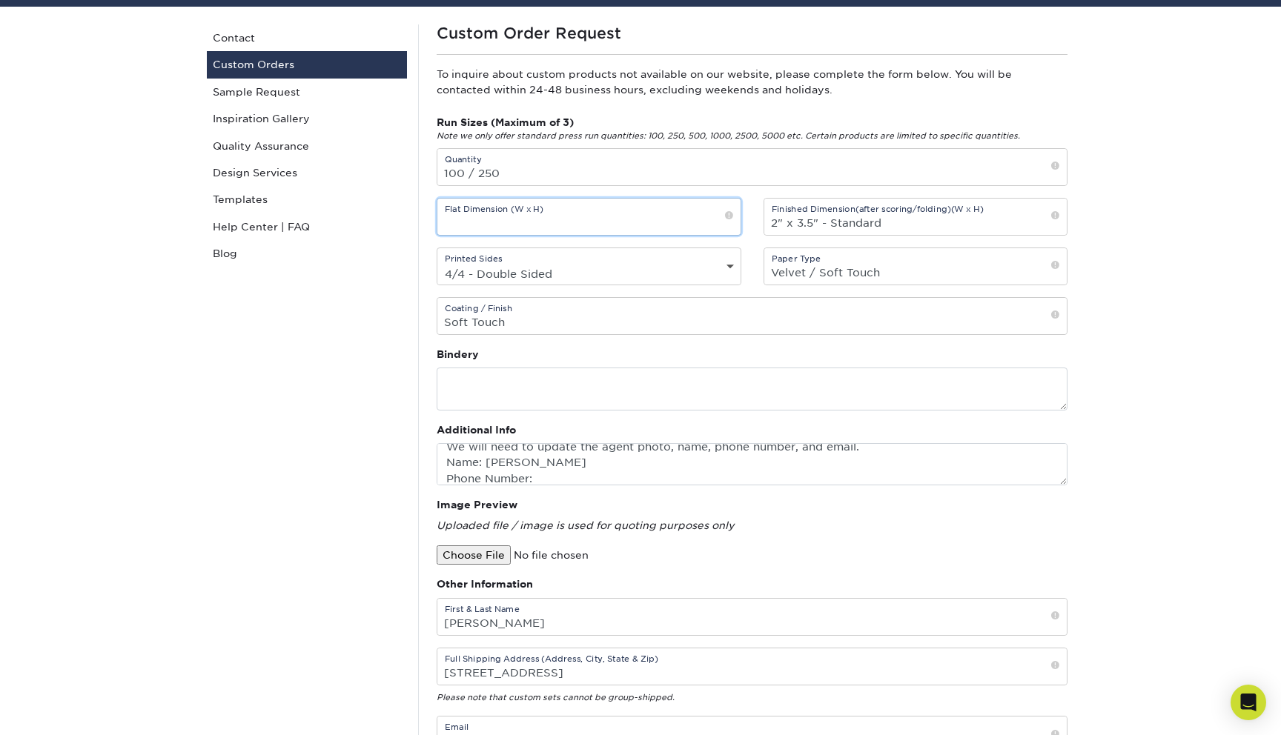
scroll to position [149, 0]
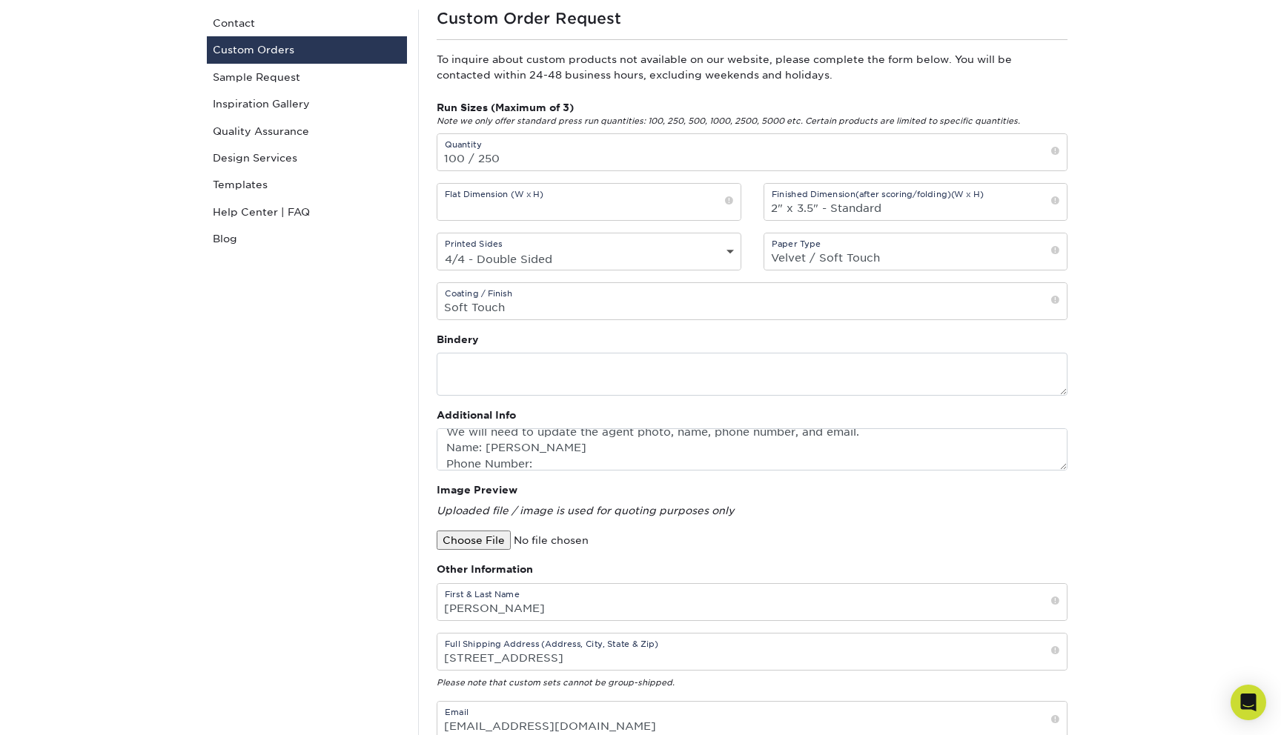
click at [609, 245] on div "Printed Sides Printed Sides 4/0 - Single Sided 4/4 - Double Sided" at bounding box center [589, 252] width 305 height 38
click at [624, 271] on div "Run Sizes (Maximum of 3) Note we only offer standard press run quantities: 100,…" at bounding box center [751, 216] width 653 height 232
click at [746, 264] on div "Printed Sides Printed Sides 4/0 - Single Sided 4/4 - Double Sided" at bounding box center [588, 252] width 327 height 38
click at [727, 245] on div "Printed Sides Printed Sides 4/0 - Single Sided 4/4 - Double Sided" at bounding box center [589, 252] width 305 height 38
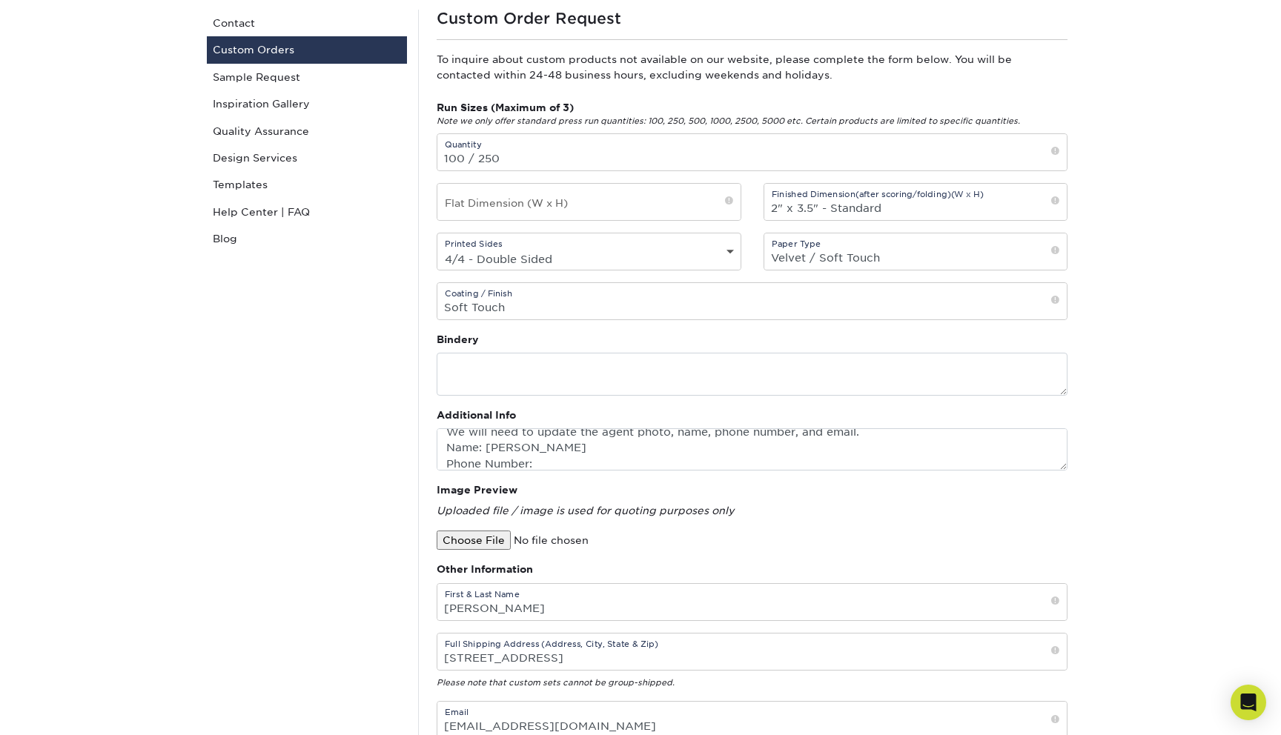
click at [727, 245] on div "Printed Sides Printed Sides 4/0 - Single Sided 4/4 - Double Sided" at bounding box center [589, 252] width 305 height 38
click at [727, 248] on select "Printed Sides 4/0 - Single Sided 4/4 - Double Sided" at bounding box center [588, 258] width 303 height 21
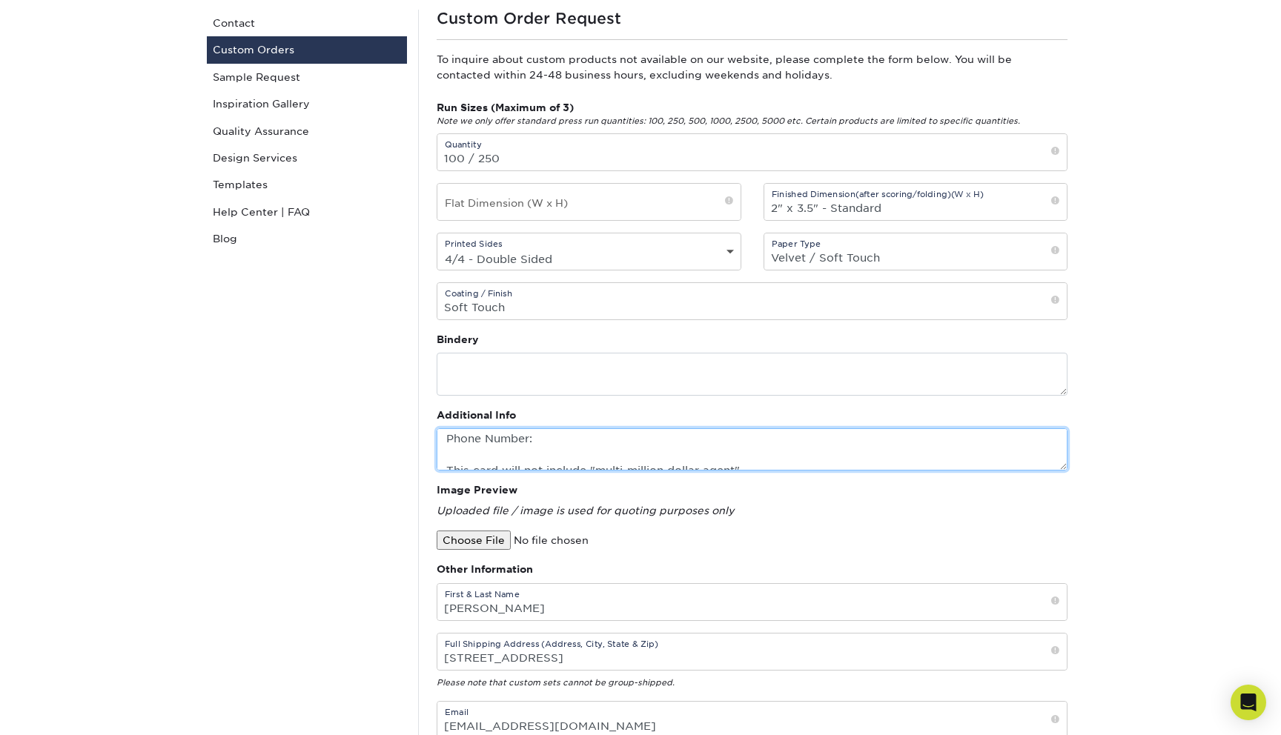
click at [586, 436] on textarea "[URL][DOMAIN_NAME] 24 pt cards Raised UV on front and back We will need to upda…" at bounding box center [752, 449] width 631 height 42
paste textarea "[PHONE_NUMBER]"
click at [466, 448] on textarea "[URL][DOMAIN_NAME] 24 pt cards Raised UV on front and back We will need to upda…" at bounding box center [752, 449] width 631 height 42
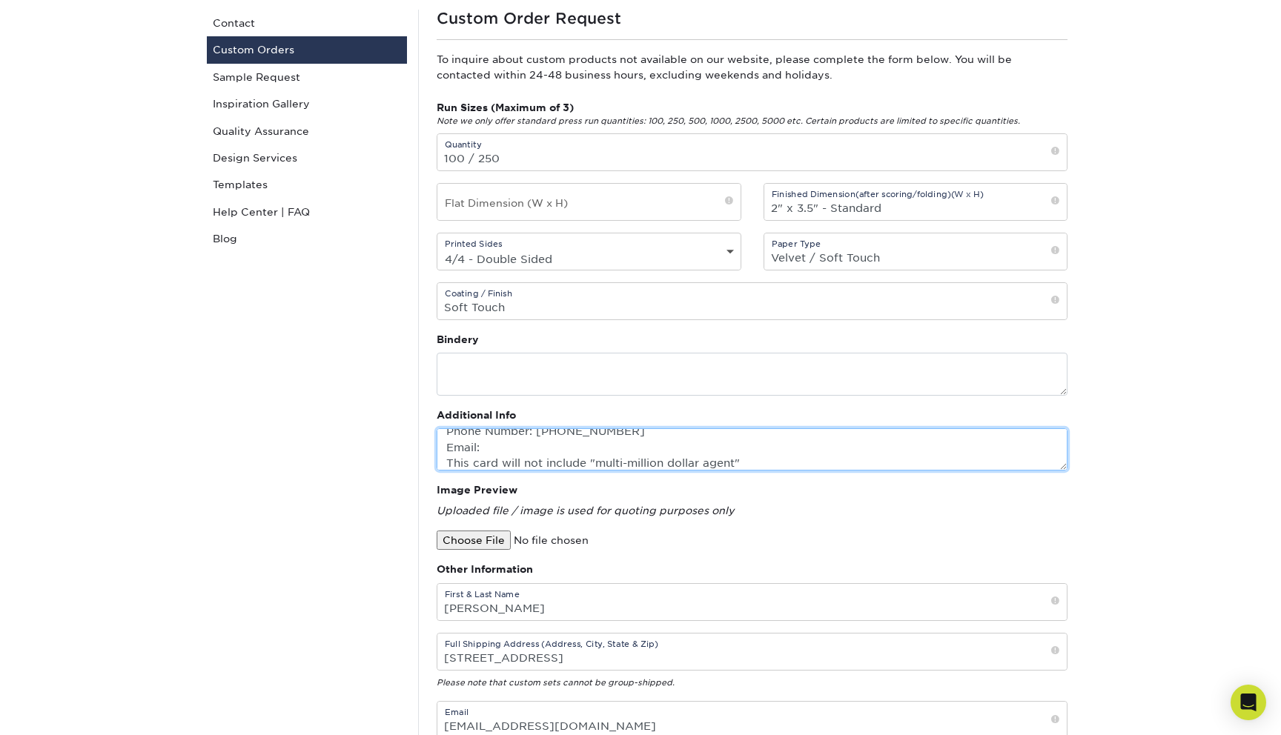
paste textarea "[PERSON_NAME][EMAIL_ADDRESS][DOMAIN_NAME]"
click at [759, 454] on textarea "[URL][DOMAIN_NAME] 24 pt cards Raised UV on front and back We will need to upda…" at bounding box center [752, 449] width 631 height 42
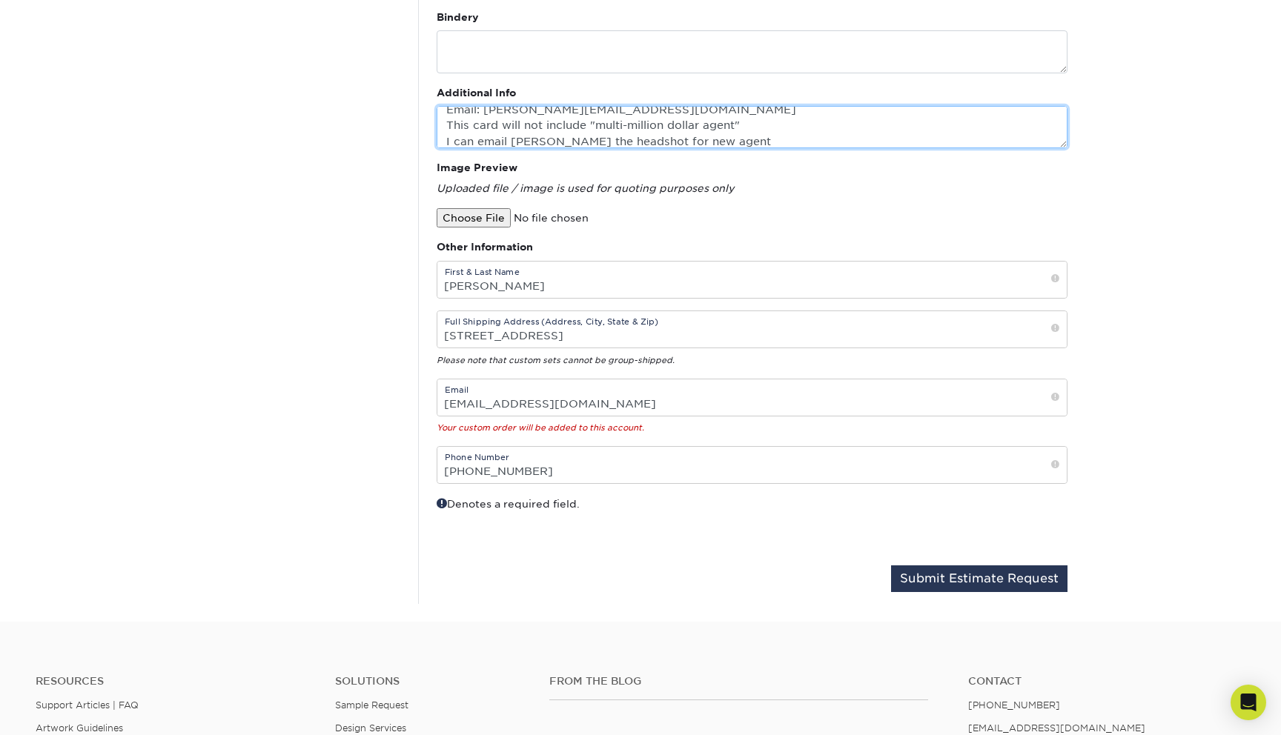
scroll to position [474, 0]
type textarea "[URL][DOMAIN_NAME] 24 pt cards Raised UV on front and back We will need to upda…"
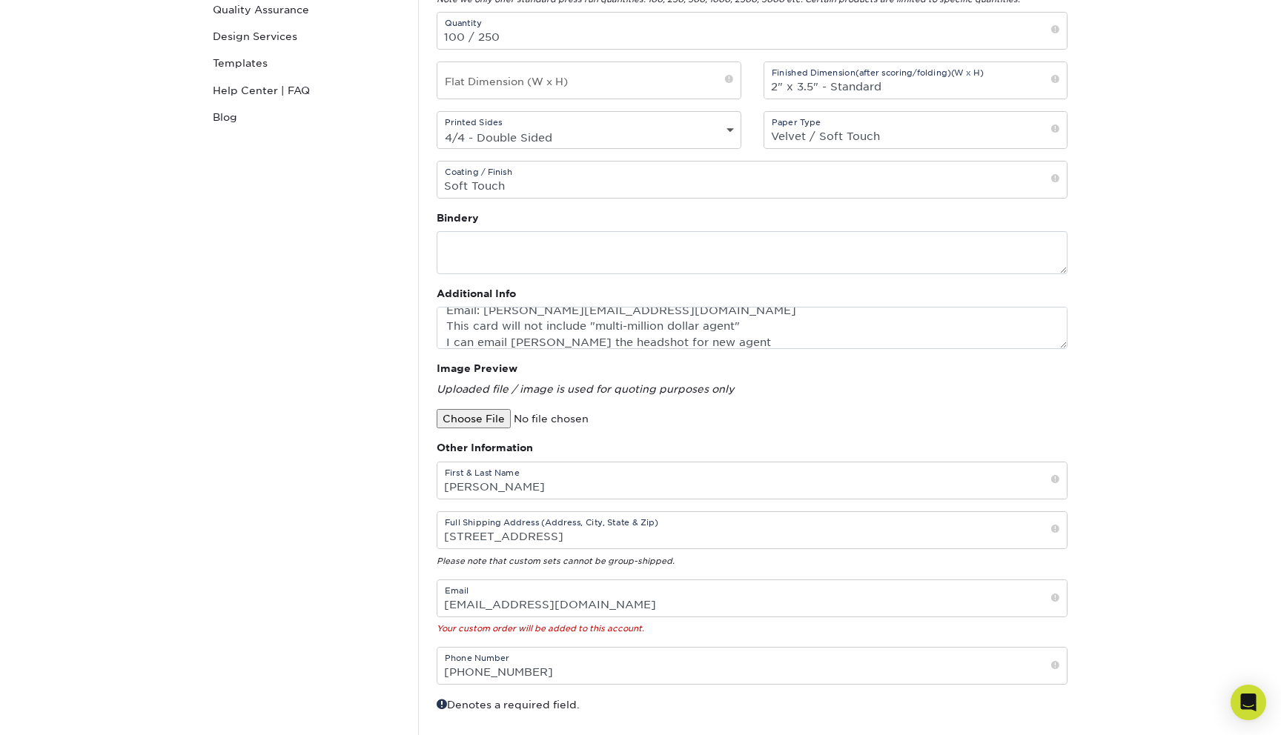
scroll to position [400, 0]
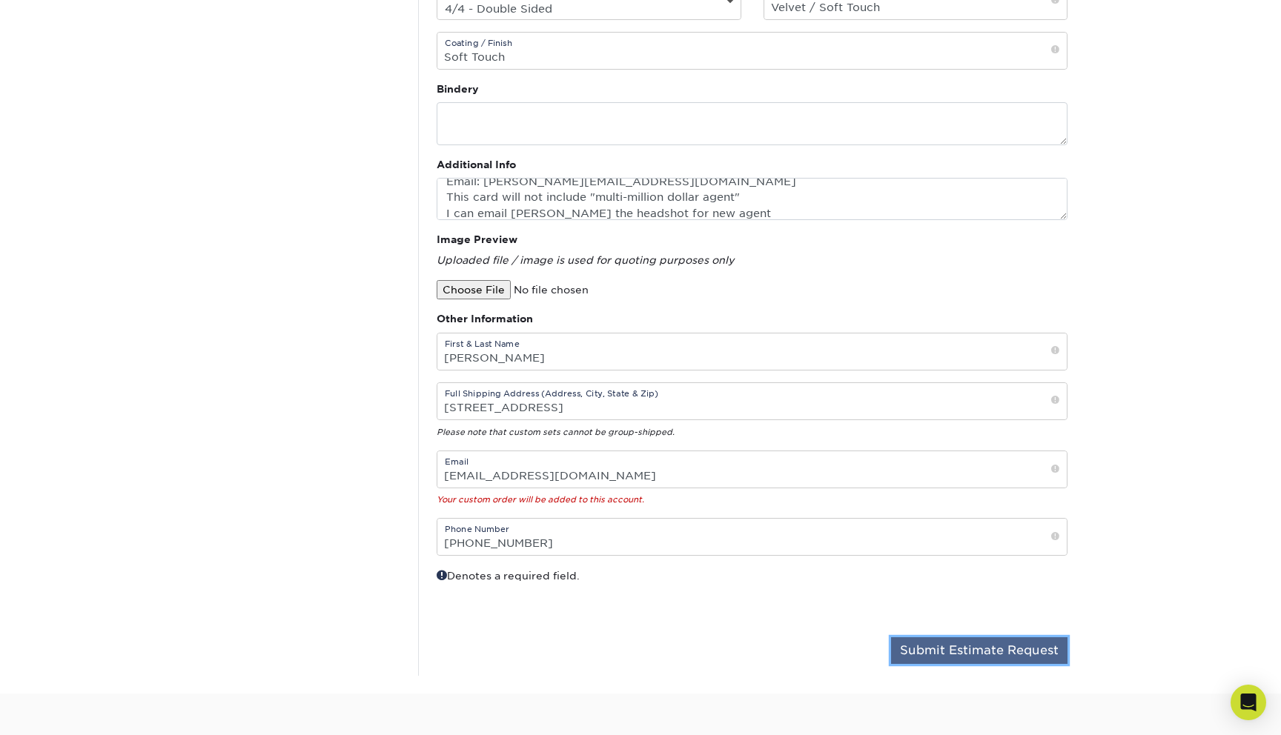
click at [952, 655] on button "Submit Estimate Request" at bounding box center [979, 650] width 176 height 27
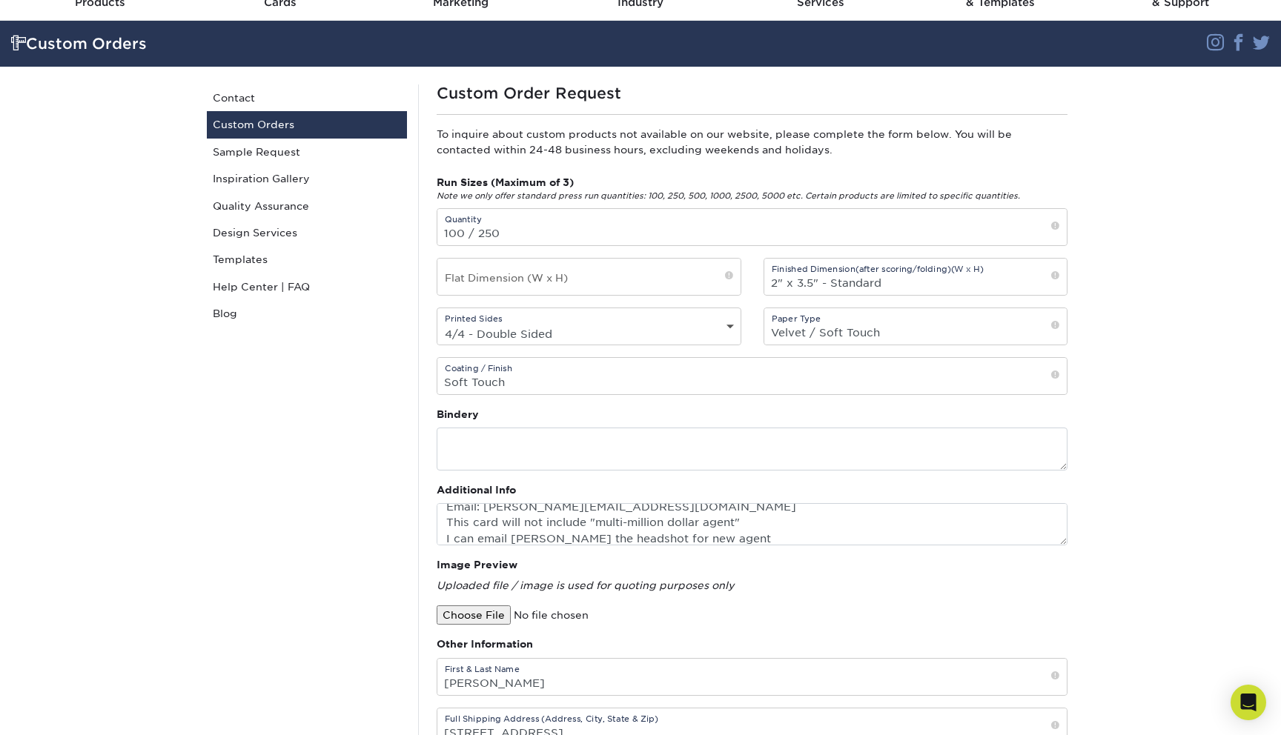
scroll to position [0, 0]
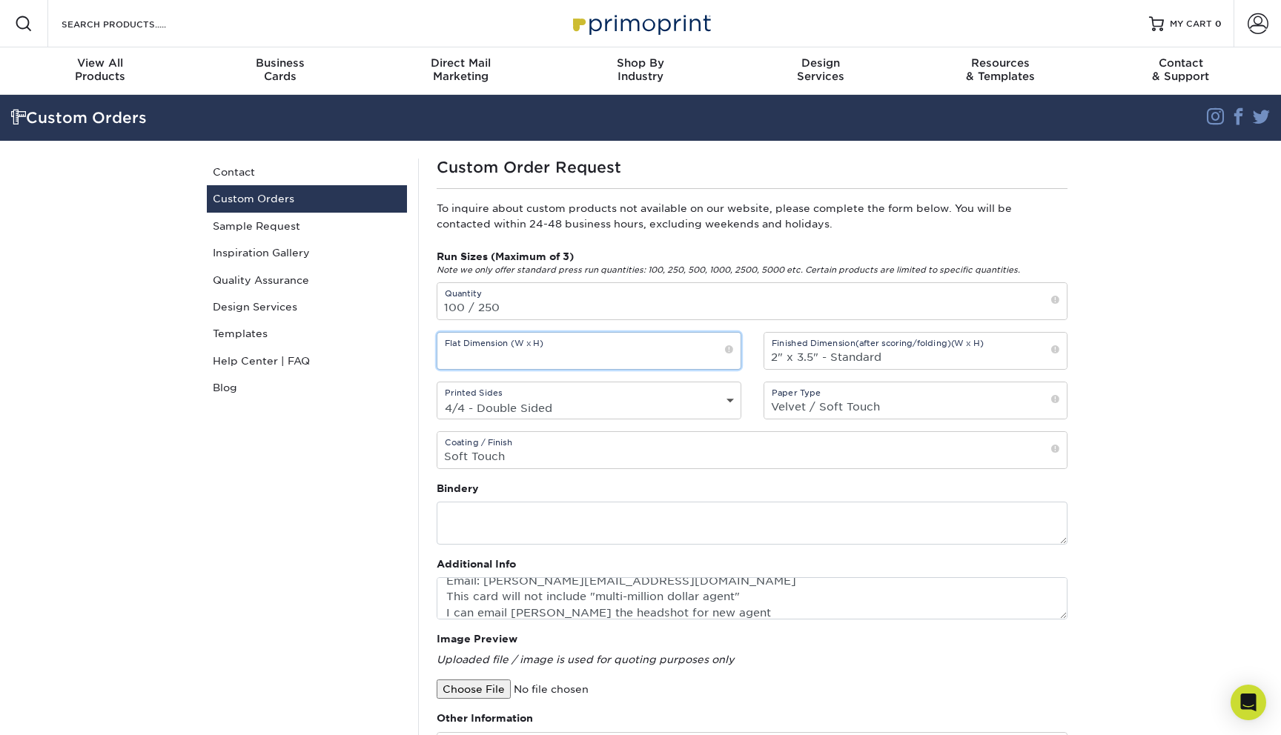
click at [497, 362] on input "text" at bounding box center [588, 351] width 303 height 36
click at [559, 362] on input "3.625"x" at bounding box center [588, 351] width 303 height 36
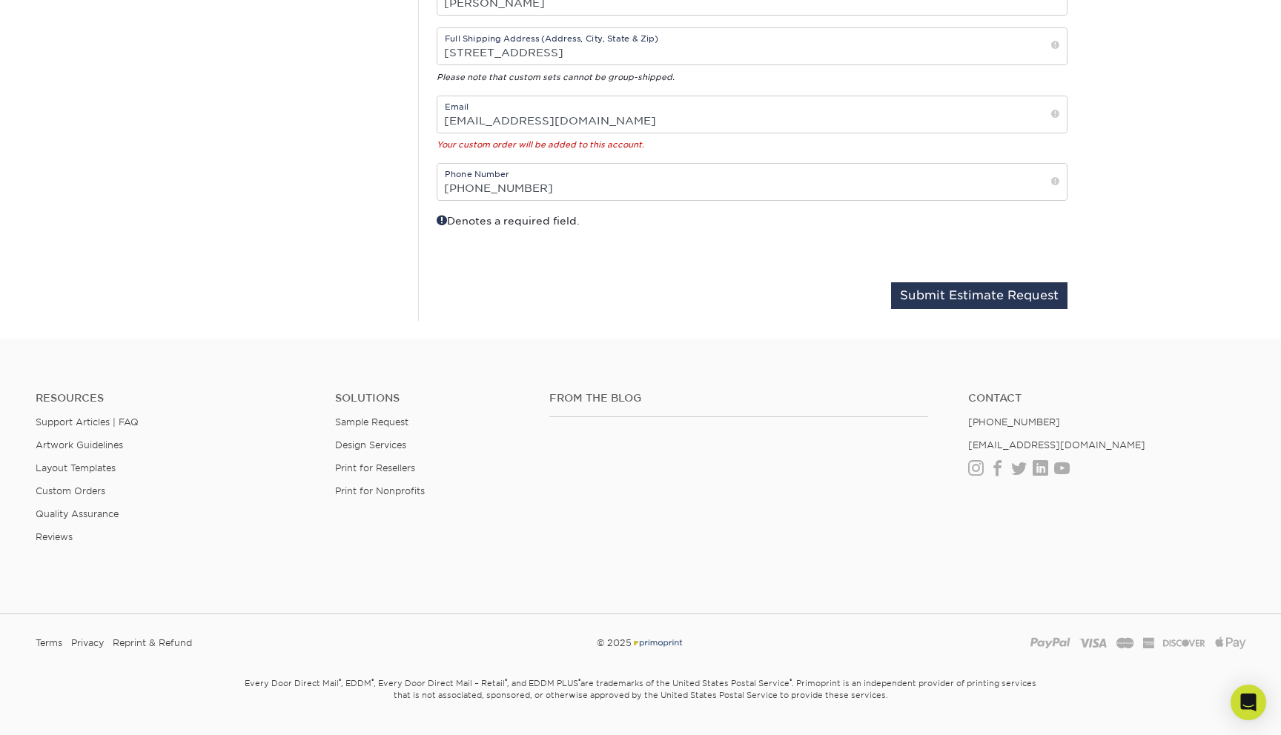
scroll to position [742, 0]
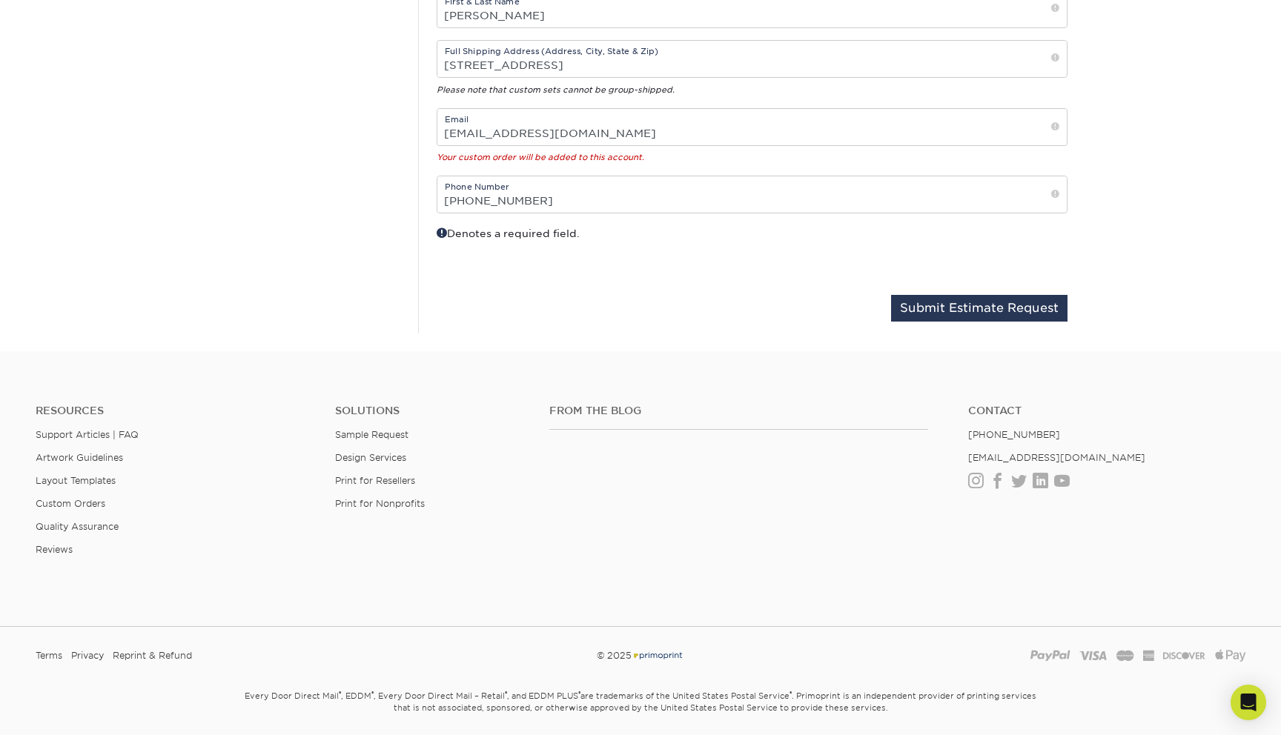
type input "3.625"x 2.125""
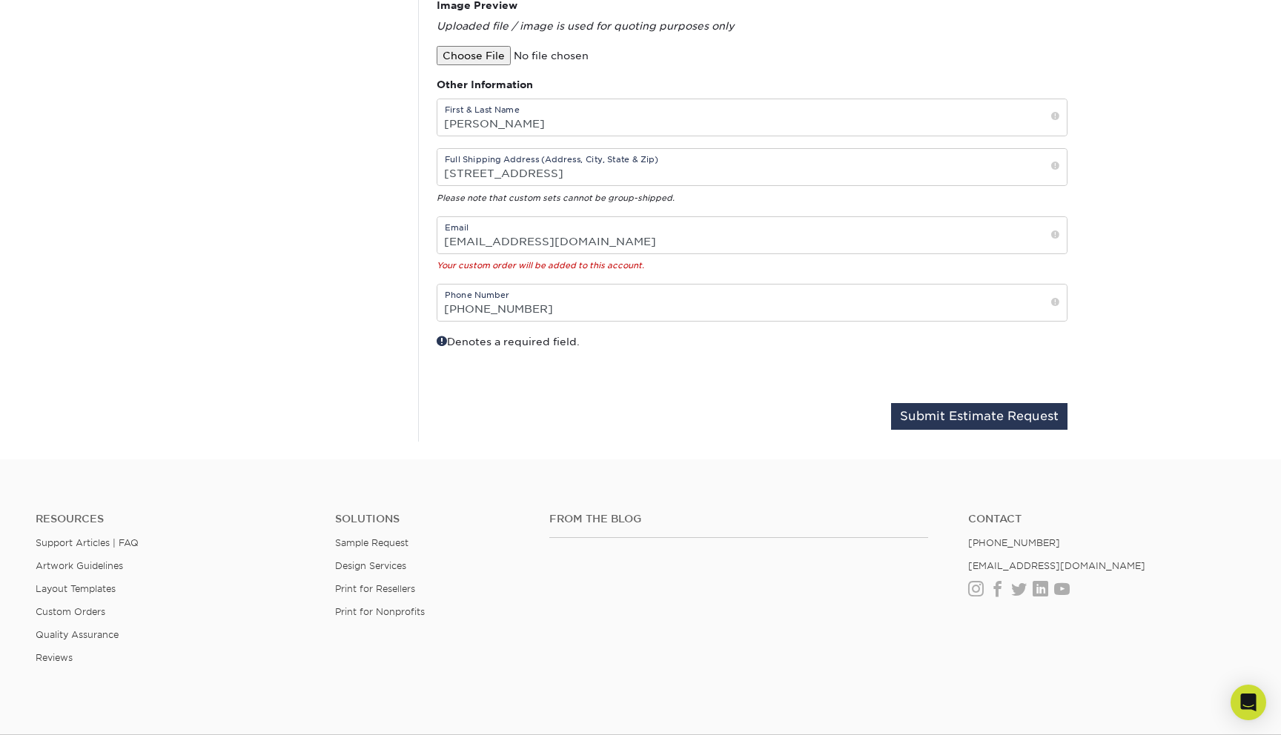
scroll to position [690, 0]
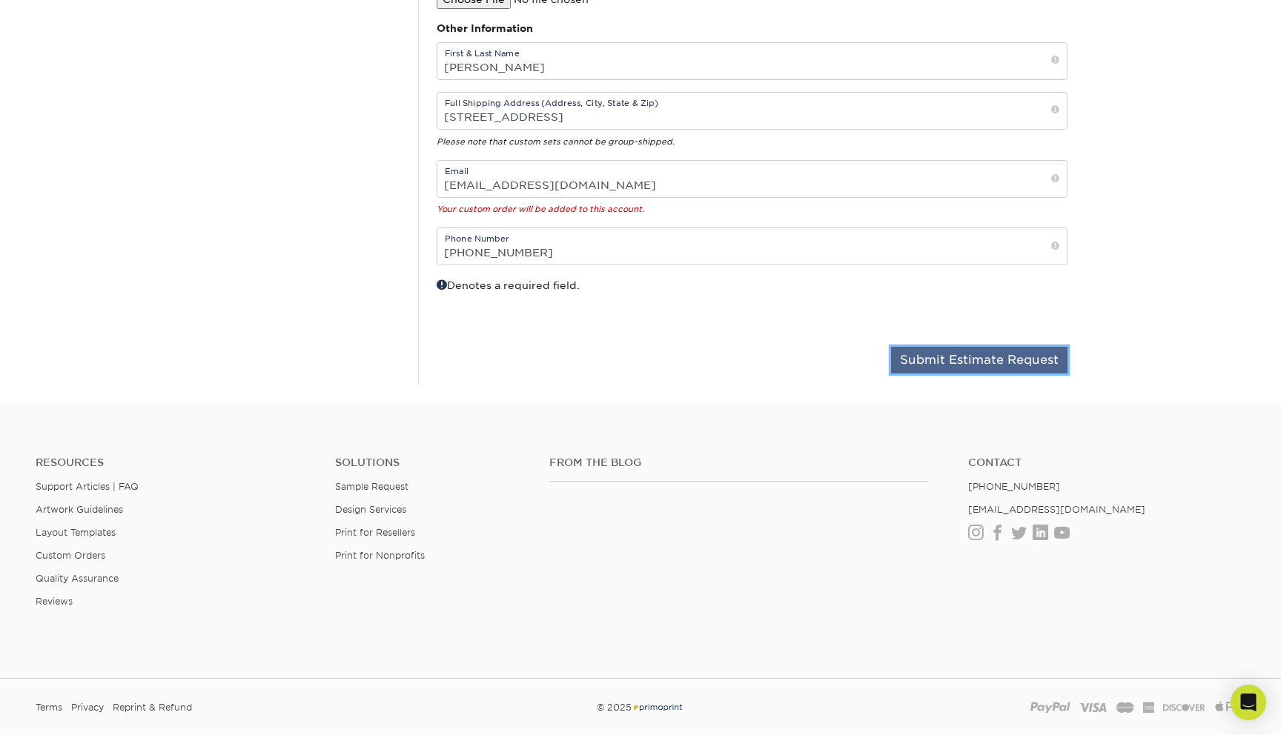
click at [993, 361] on button "Submit Estimate Request" at bounding box center [979, 360] width 176 height 27
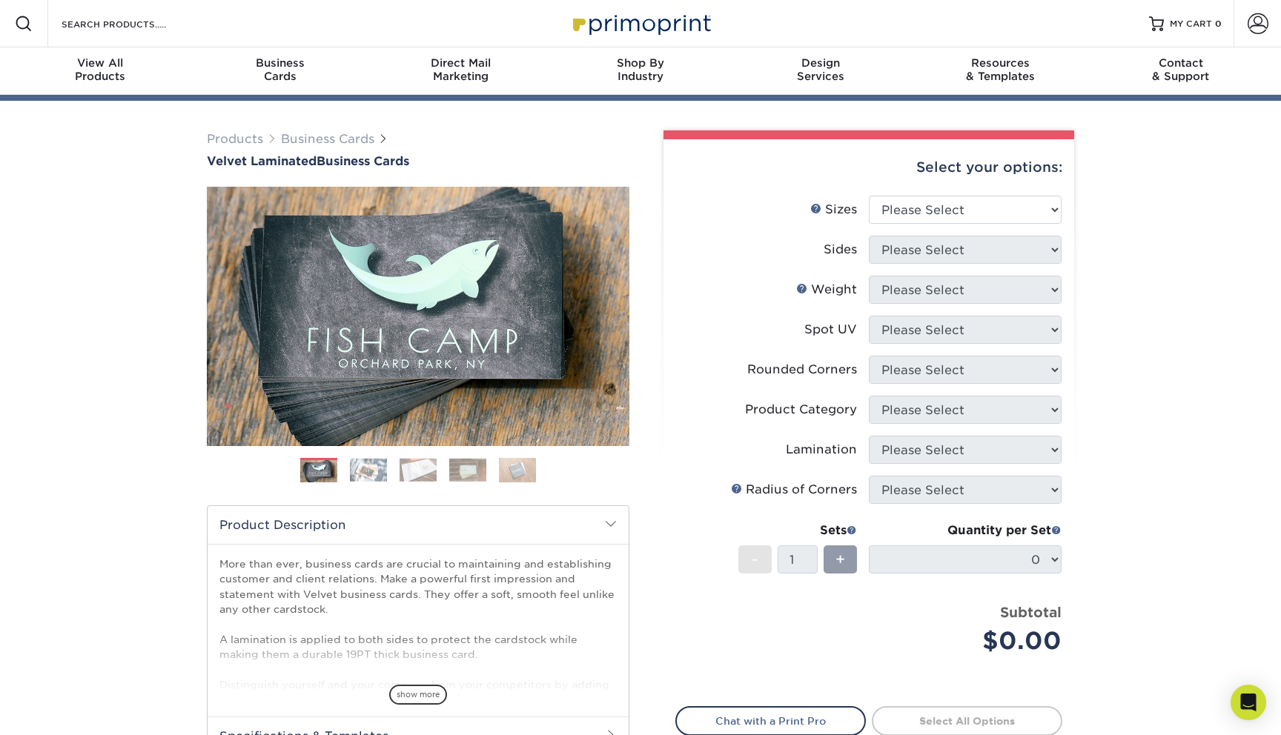
click at [525, 159] on div "Products Business Cards Velvet Laminated Business Cards" at bounding box center [418, 149] width 423 height 38
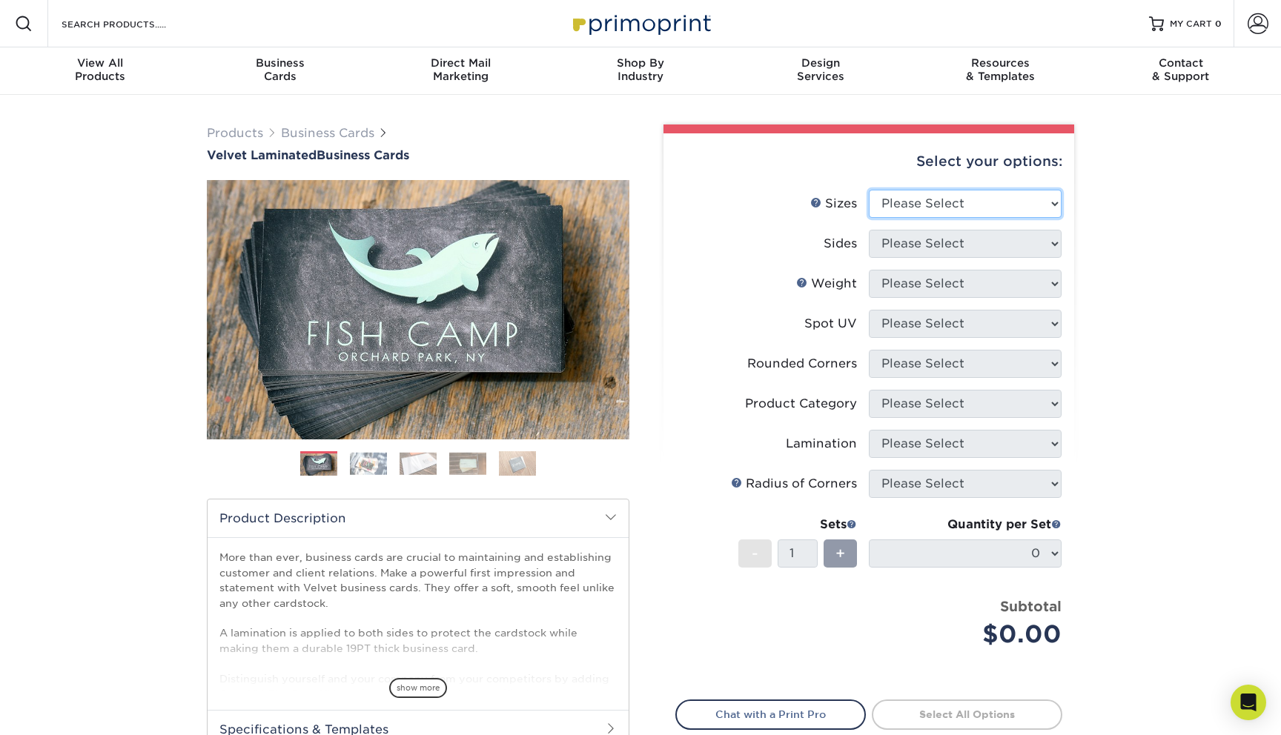
click at [1016, 205] on select "Please Select 1.5" x 3.5" - Mini 1.75" x 3.5" - Mini 2" x 2" - Square 2" x 3" -…" at bounding box center [965, 204] width 193 height 28
select select "2.00x3.50"
